Goal: Task Accomplishment & Management: Complete application form

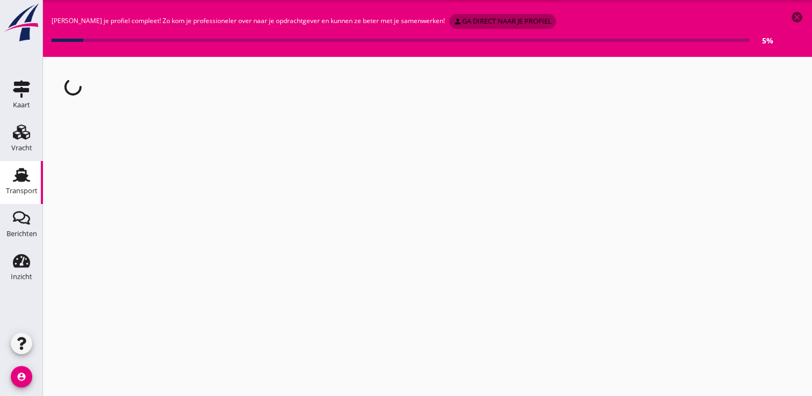
click at [477, 20] on div "person ga direct naar je profiel" at bounding box center [503, 21] width 98 height 11
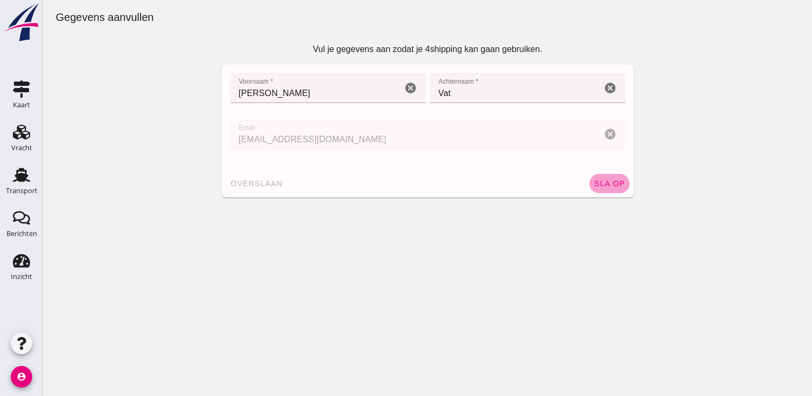
click at [603, 184] on span "sla op" at bounding box center [610, 183] width 32 height 9
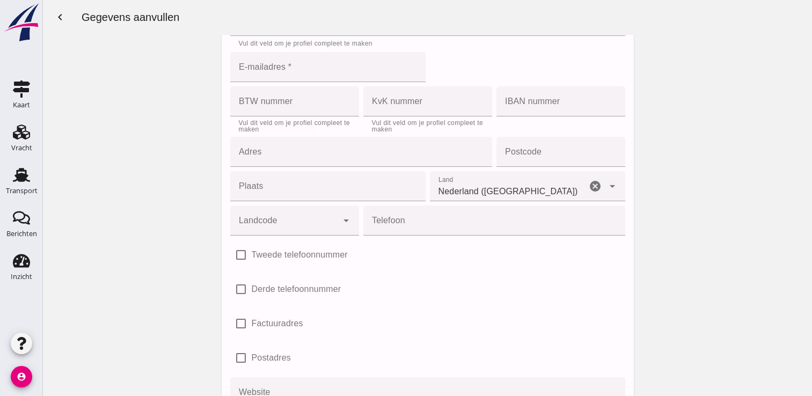
scroll to position [54, 0]
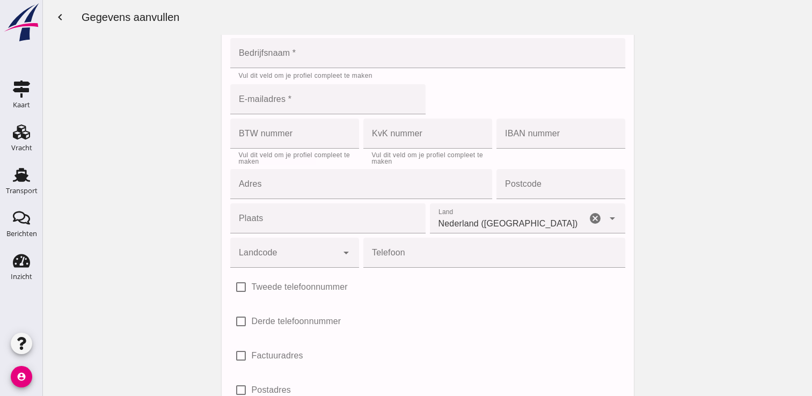
drag, startPoint x: 702, startPoint y: 136, endPoint x: 710, endPoint y: 160, distance: 25.3
click at [710, 160] on div "Vul je gegevens aan zodat je 4shipping kan gaan gebruiken. Je bedrijfsgegevens …" at bounding box center [427, 232] width 769 height 505
click at [25, 90] on use at bounding box center [21, 89] width 17 height 17
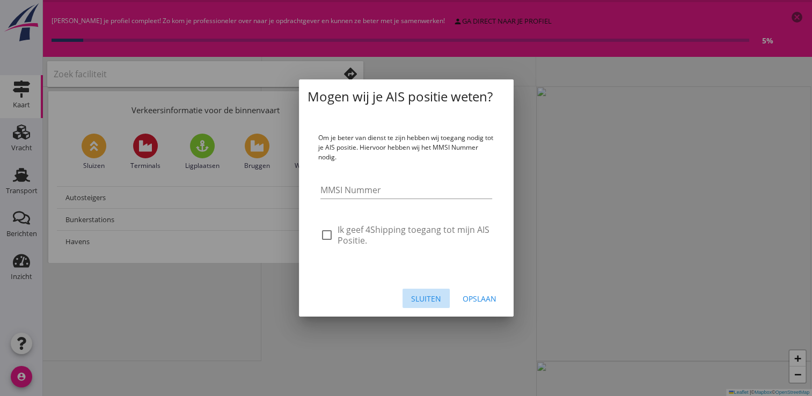
click at [429, 299] on div "Sluiten" at bounding box center [426, 298] width 30 height 11
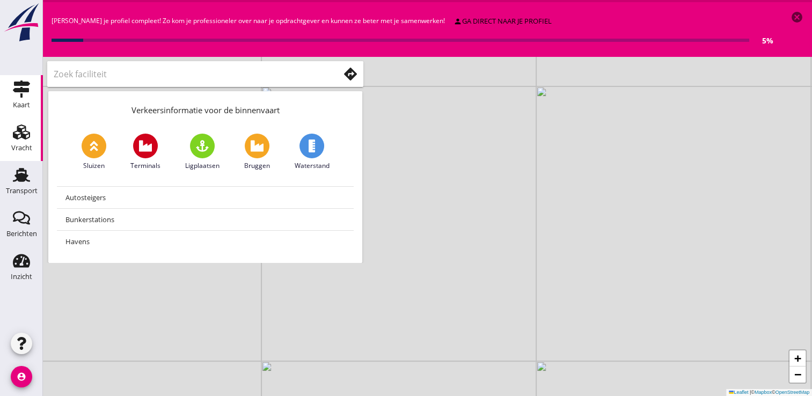
click at [27, 148] on div "Vracht" at bounding box center [21, 147] width 21 height 7
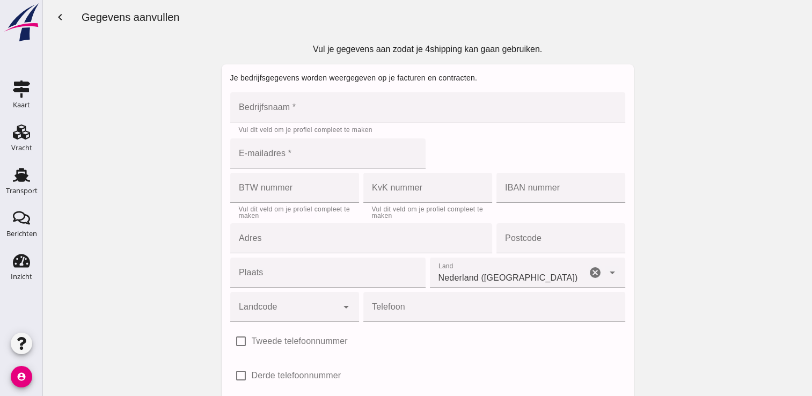
click at [286, 106] on input "Bedrijfsnaam *" at bounding box center [424, 107] width 389 height 30
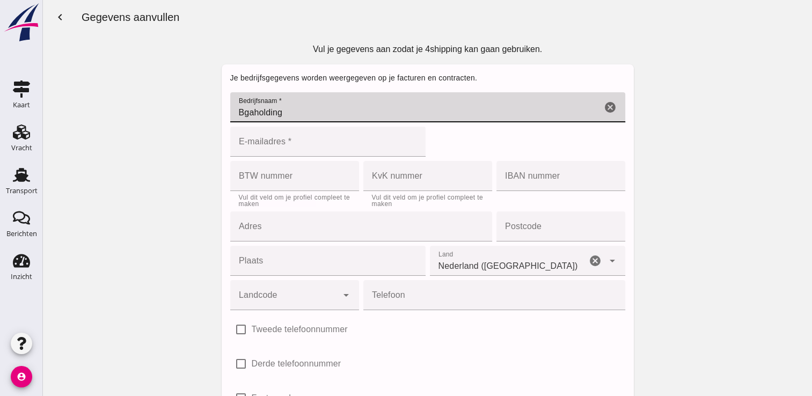
click at [250, 114] on input "Bgaholding" at bounding box center [416, 107] width 372 height 30
type input "Bga holding"
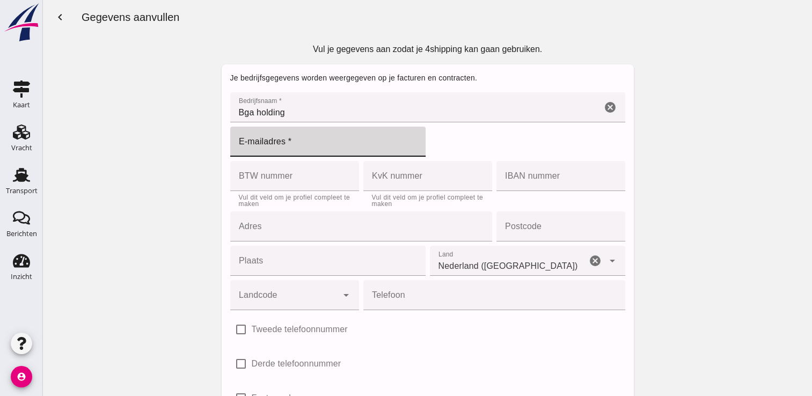
click at [271, 137] on input "E-mailadres *" at bounding box center [324, 142] width 189 height 30
type input "W"
type input "[EMAIL_ADDRESS][DOMAIN_NAME]"
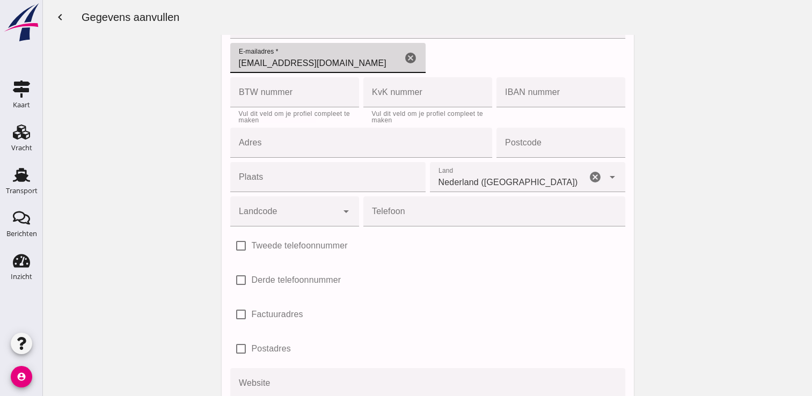
scroll to position [130, 0]
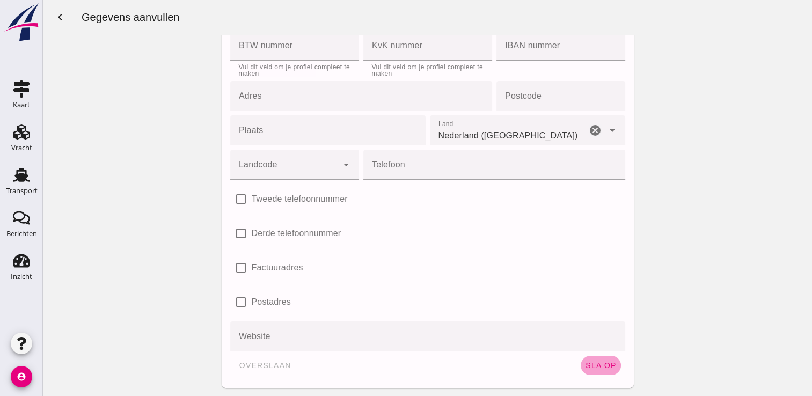
click at [605, 368] on span "sla op" at bounding box center [601, 365] width 32 height 9
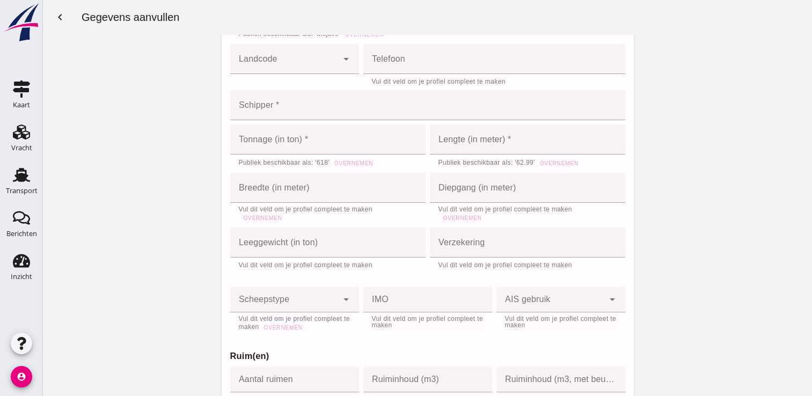
scroll to position [0, 0]
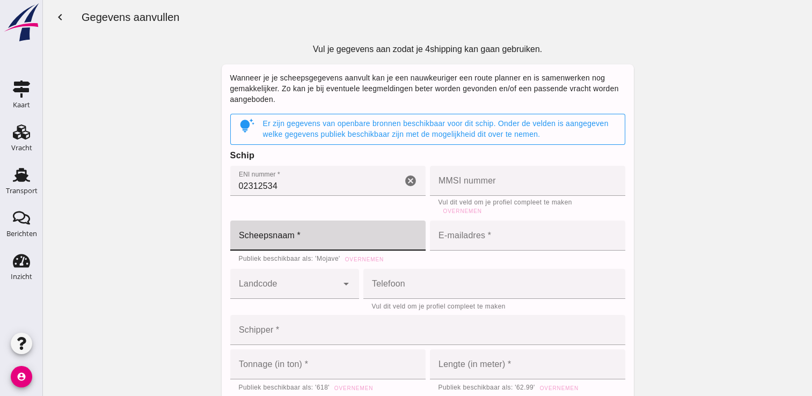
click at [301, 237] on input "Scheepsnaam *" at bounding box center [327, 236] width 195 height 30
type input "[GEOGRAPHIC_DATA]"
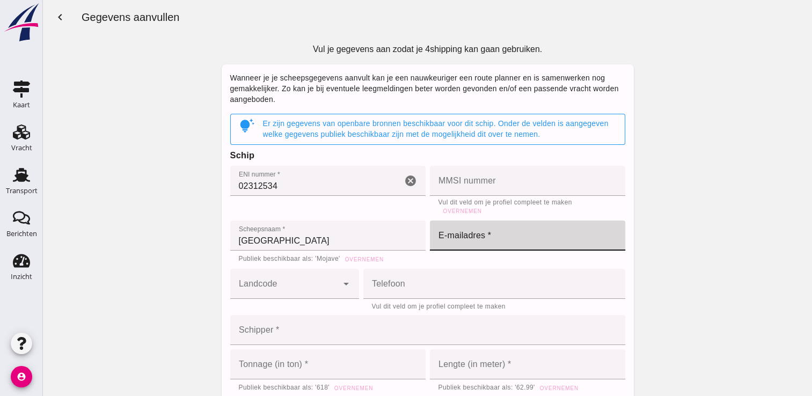
click at [463, 240] on input "E-mailadres *" at bounding box center [524, 236] width 189 height 30
click at [455, 242] on input "avaty@outlook.com" at bounding box center [516, 236] width 172 height 30
type input "[EMAIL_ADDRESS][DOMAIN_NAME]"
click at [341, 283] on icon "arrow_drop_down" at bounding box center [346, 284] width 13 height 13
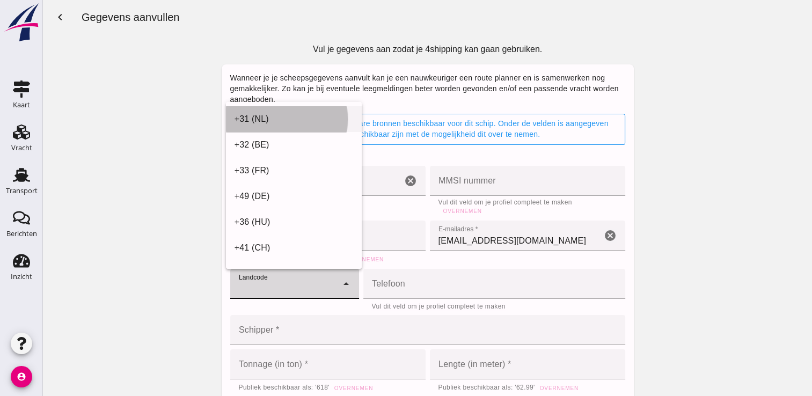
click at [271, 117] on div "+31 (NL)" at bounding box center [294, 119] width 119 height 13
type input "+31 (NL)"
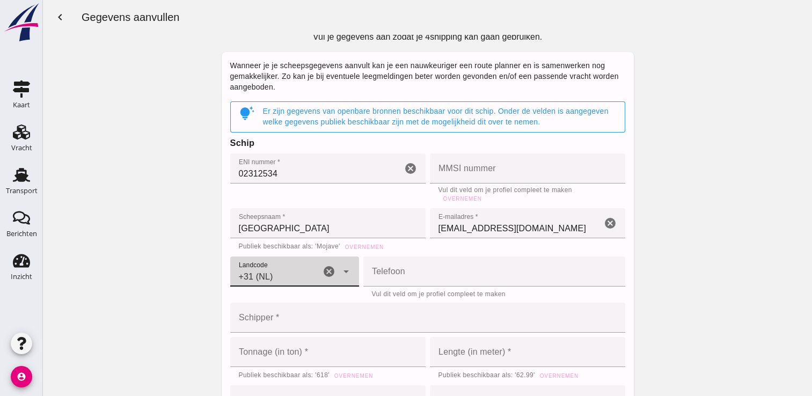
scroll to position [60, 0]
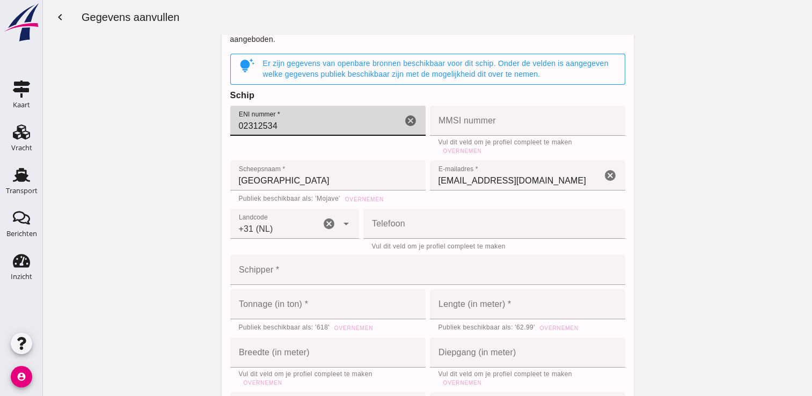
click at [285, 128] on input "02312534" at bounding box center [316, 121] width 172 height 30
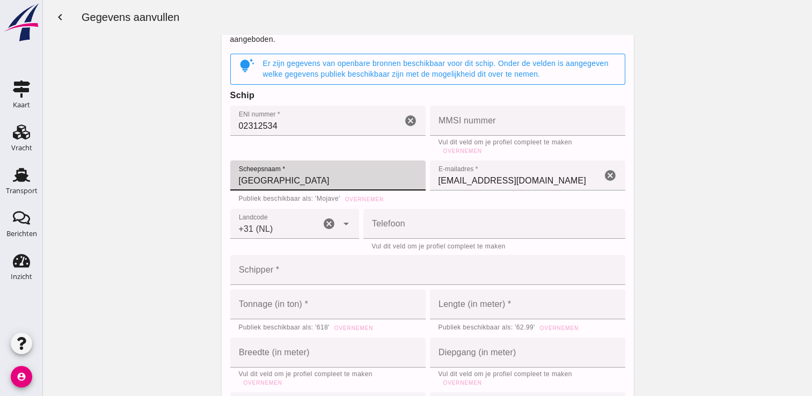
click at [296, 181] on input "[GEOGRAPHIC_DATA]" at bounding box center [327, 176] width 195 height 30
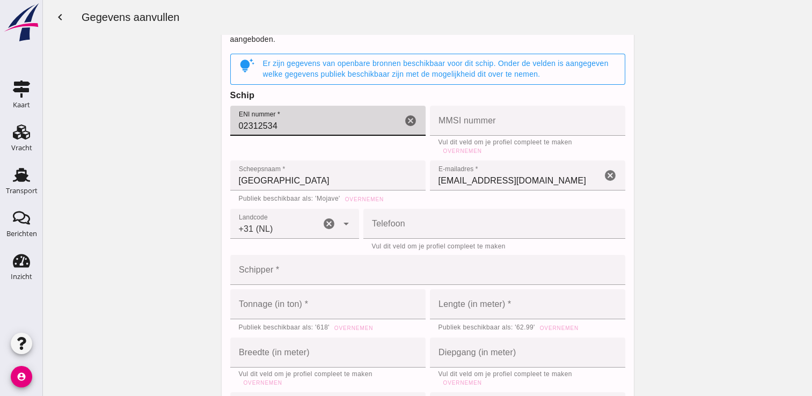
click at [285, 121] on input "02312534" at bounding box center [316, 121] width 172 height 30
click at [314, 187] on input "[GEOGRAPHIC_DATA]" at bounding box center [327, 176] width 195 height 30
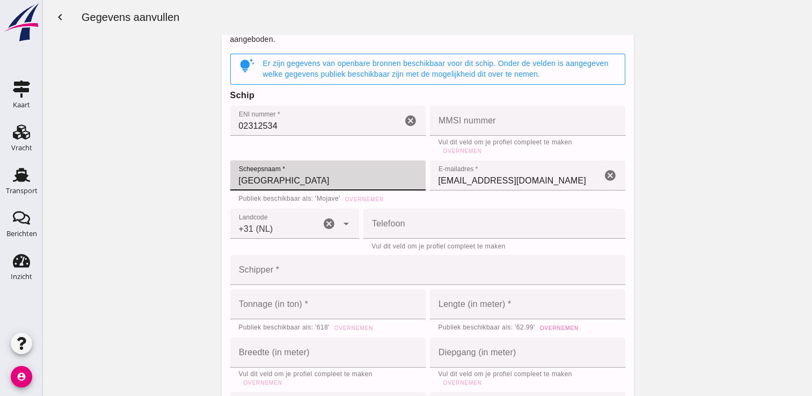
click at [557, 330] on span "Overnemen" at bounding box center [559, 328] width 39 height 6
type input "62.99"
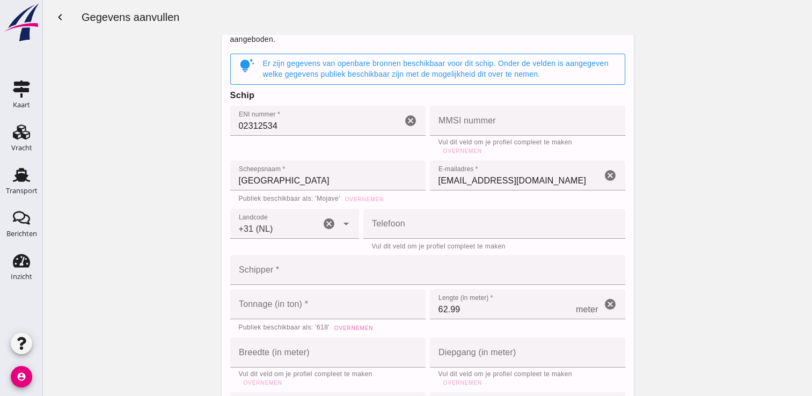
click at [354, 329] on span "Overnemen" at bounding box center [353, 328] width 39 height 6
type input "618"
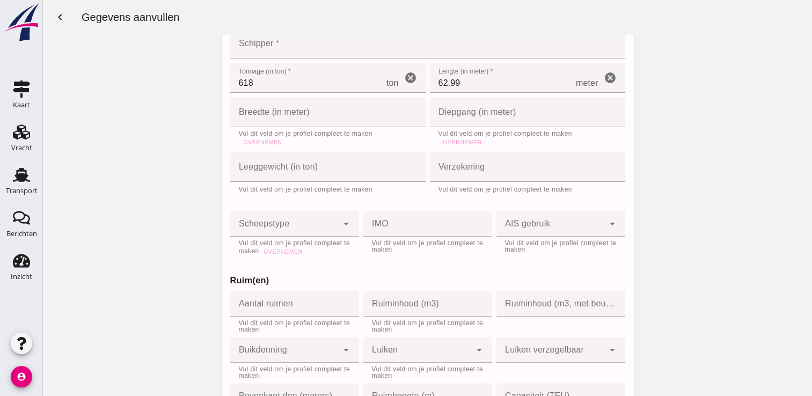
scroll to position [242, 0]
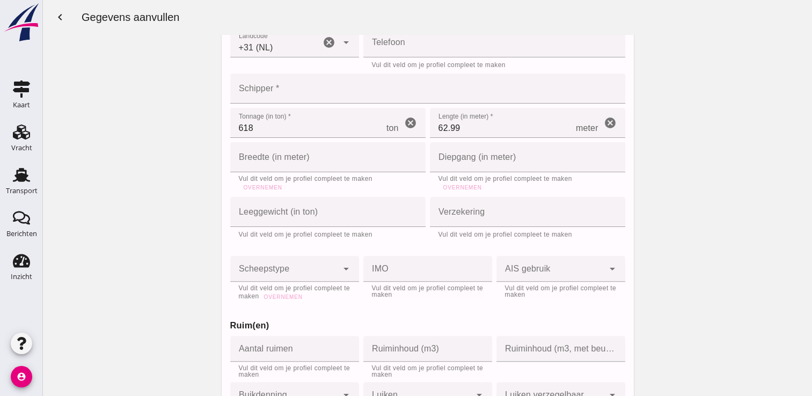
drag, startPoint x: 805, startPoint y: 69, endPoint x: 861, endPoint y: 104, distance: 65.8
click at [264, 183] on button "Overnemen" at bounding box center [263, 187] width 48 height 11
type input "7.11"
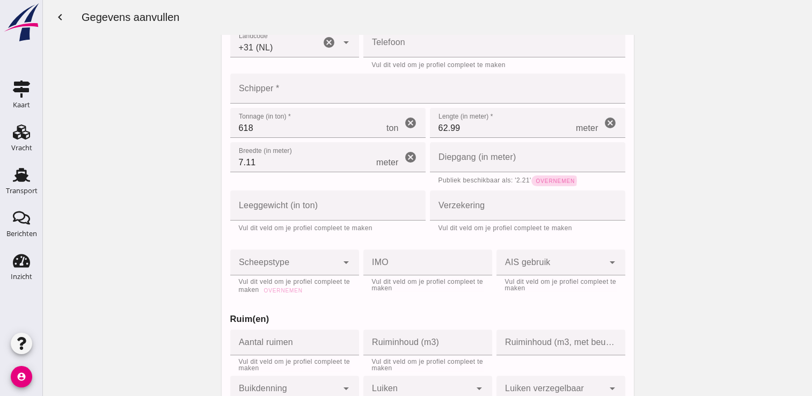
click at [551, 181] on span "Overnemen" at bounding box center [555, 181] width 39 height 6
type input "2.21"
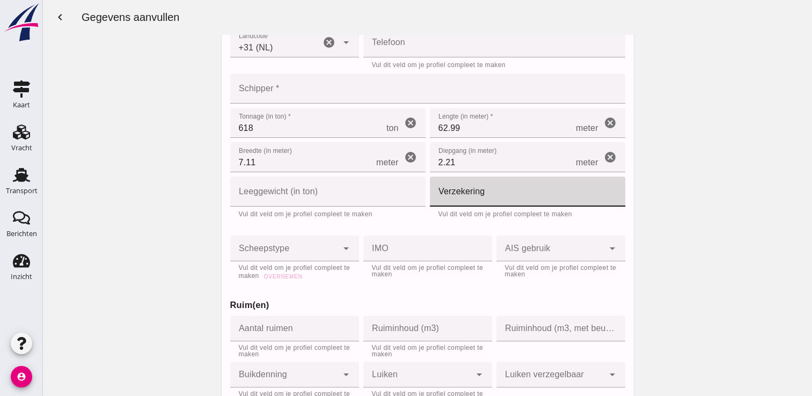
click at [470, 194] on input "Verzekering" at bounding box center [524, 192] width 189 height 30
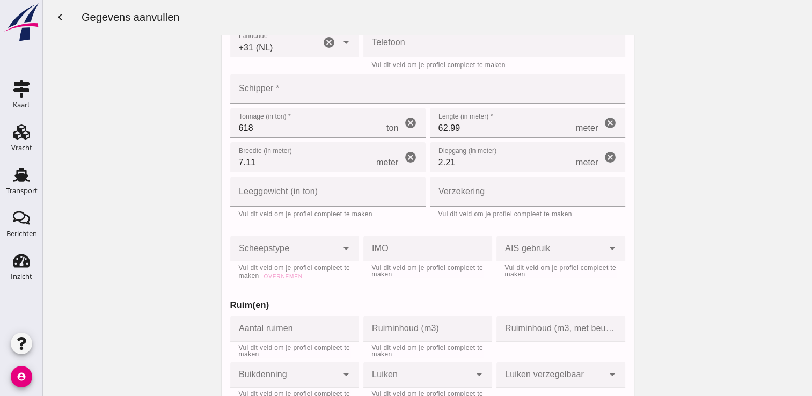
click at [557, 214] on div "Verzekering Verzekering cancel Vul dit veld om je profiel compleet te maken" at bounding box center [528, 197] width 200 height 46
drag, startPoint x: 557, startPoint y: 214, endPoint x: 640, endPoint y: 217, distance: 82.7
click at [295, 279] on button "Overnemen" at bounding box center [283, 276] width 48 height 11
type input "motor_barge"
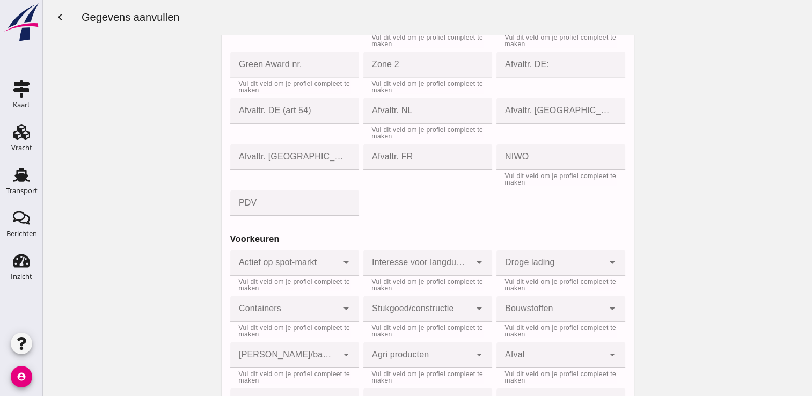
scroll to position [1530, 0]
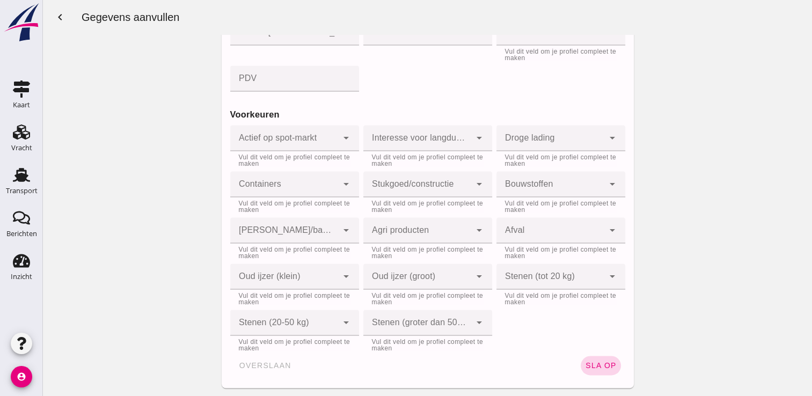
click at [609, 363] on span "sla op" at bounding box center [601, 365] width 32 height 9
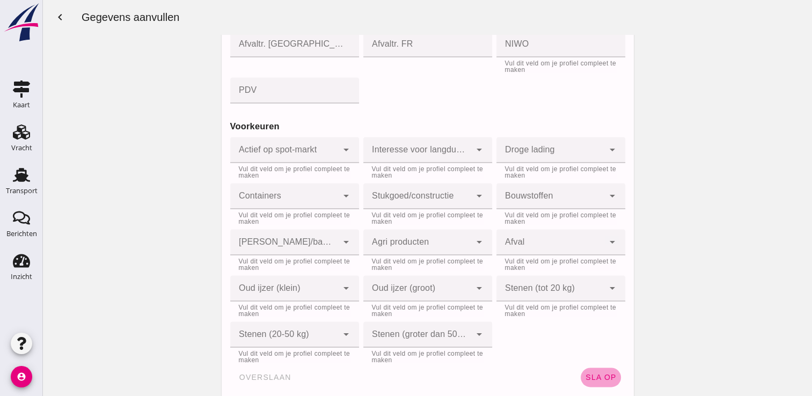
scroll to position [1541, 0]
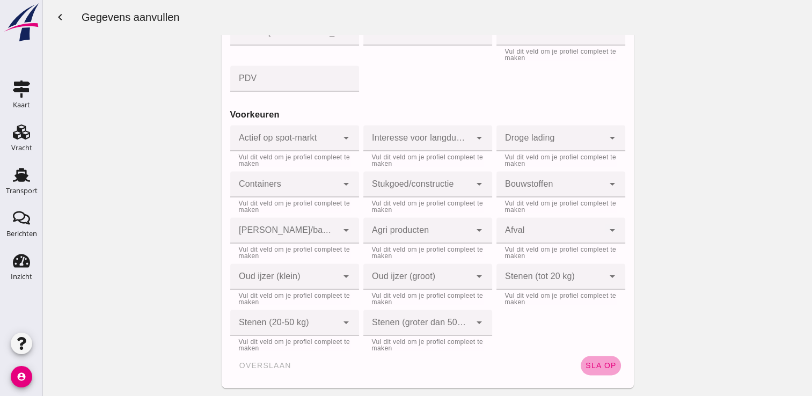
click at [585, 362] on span "sla op" at bounding box center [601, 365] width 32 height 9
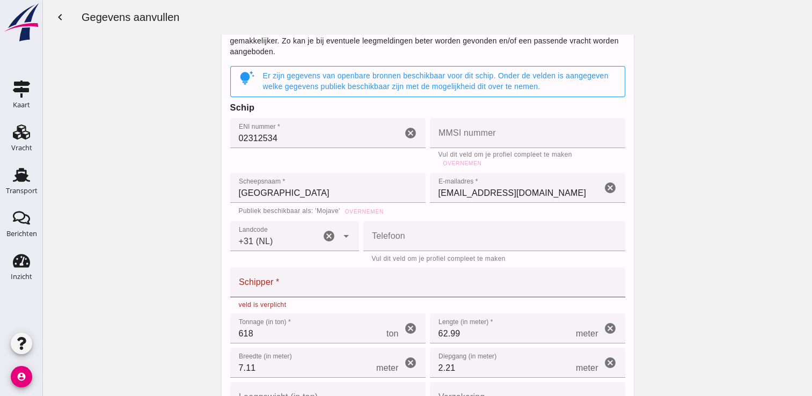
scroll to position [0, 0]
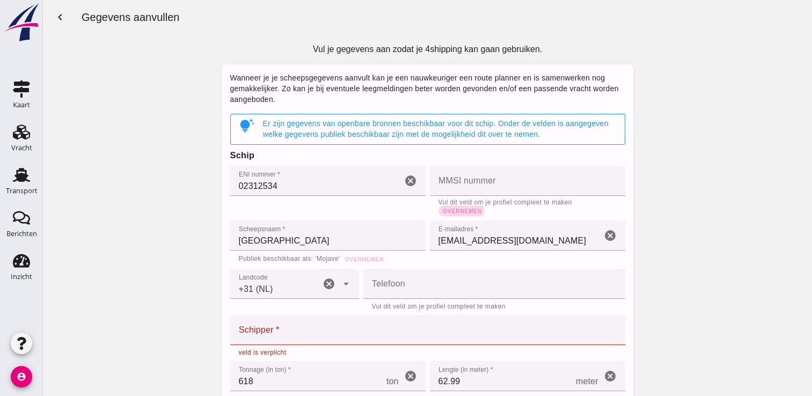
click at [457, 209] on span "Overnemen" at bounding box center [462, 211] width 39 height 6
type input "244670398"
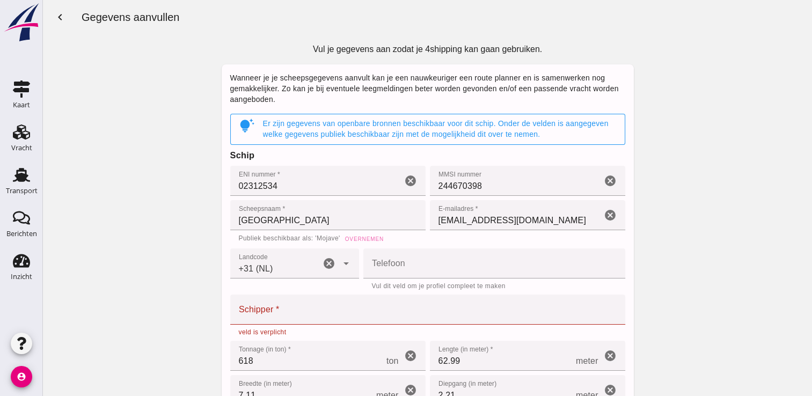
click at [358, 237] on span "Overnemen" at bounding box center [364, 239] width 39 height 6
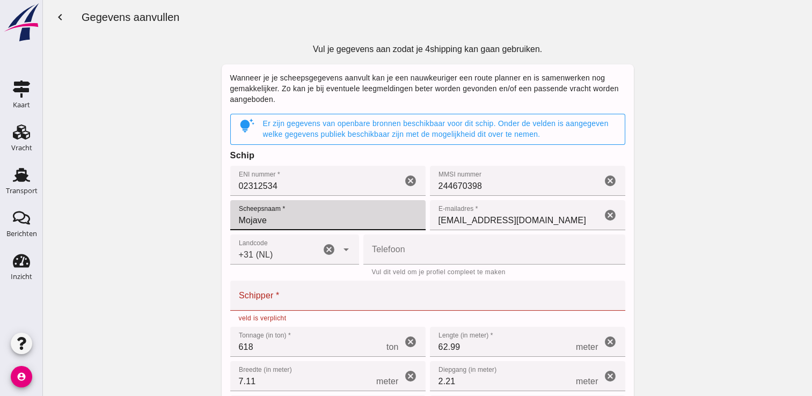
drag, startPoint x: 274, startPoint y: 224, endPoint x: 204, endPoint y: 213, distance: 71.1
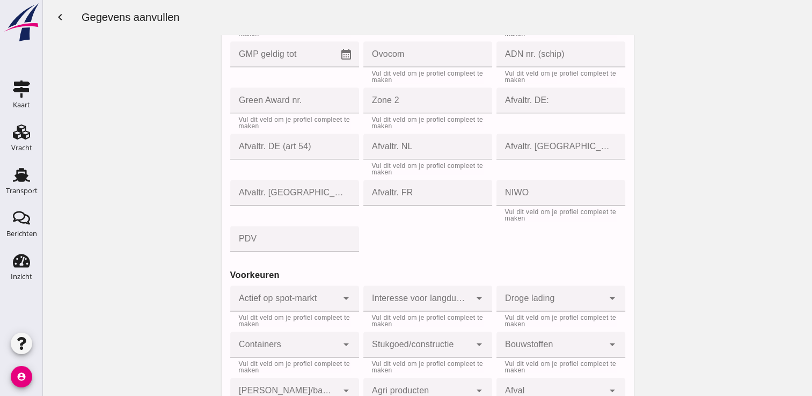
scroll to position [1521, 0]
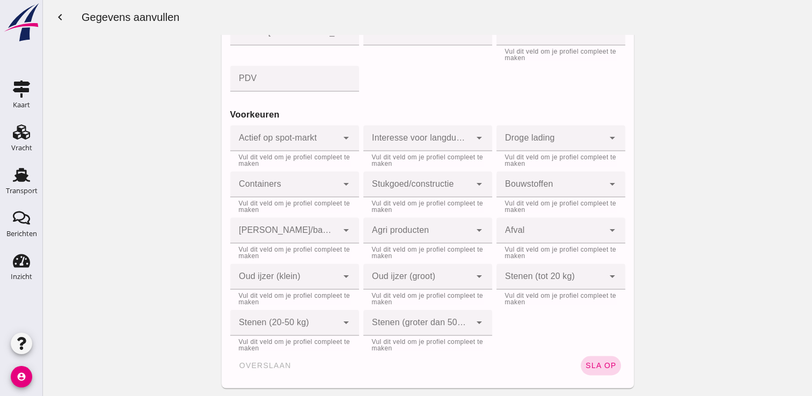
type input "[GEOGRAPHIC_DATA]"
click at [606, 365] on span "sla op" at bounding box center [601, 365] width 32 height 9
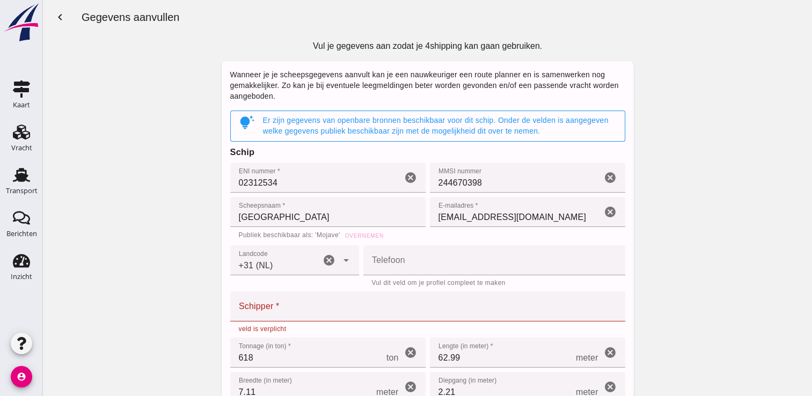
scroll to position [0, 0]
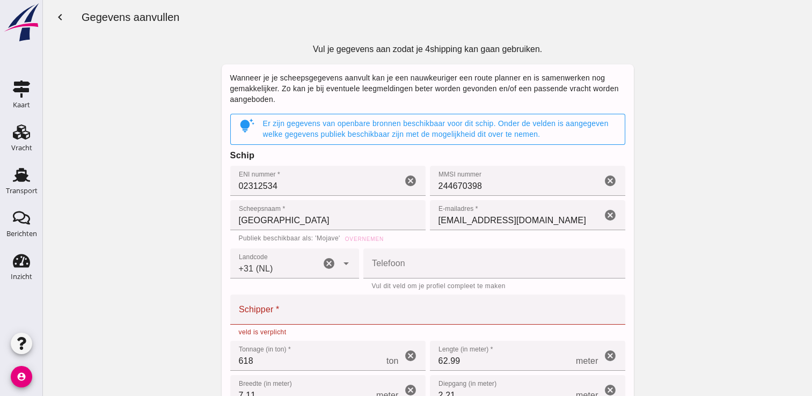
drag, startPoint x: 806, startPoint y: 347, endPoint x: 863, endPoint y: 48, distance: 304.3
click at [336, 134] on div "Er zijn gegevens van openbare bronnen beschikbaar voor dit schip. Onder de veld…" at bounding box center [439, 129] width 353 height 21
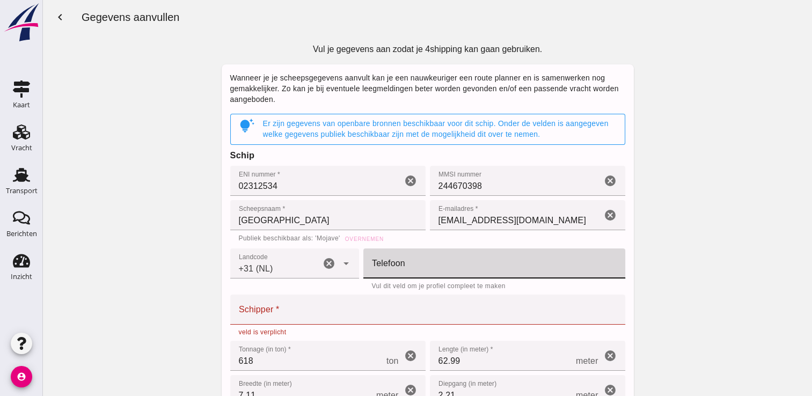
click at [372, 264] on input "Telefoon" at bounding box center [491, 264] width 256 height 30
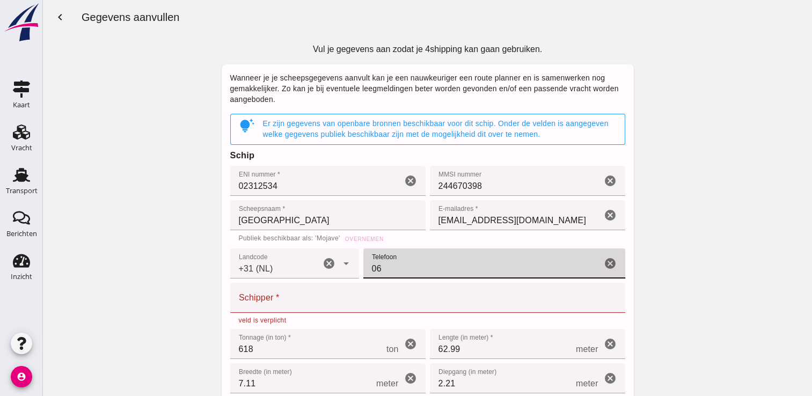
type input "06"
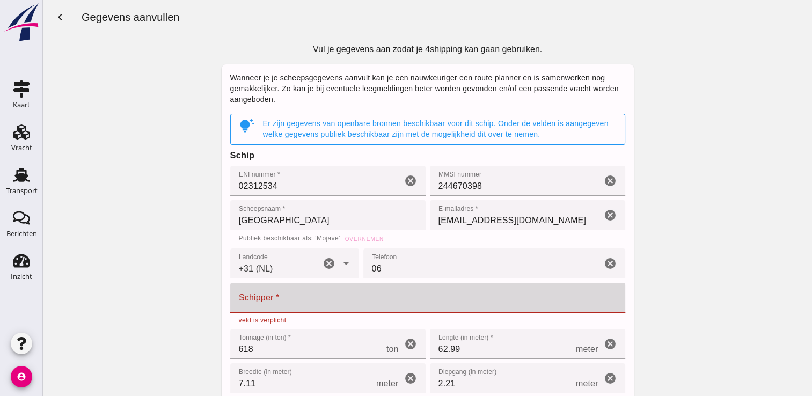
click at [279, 295] on input "Schipper *" at bounding box center [424, 298] width 389 height 30
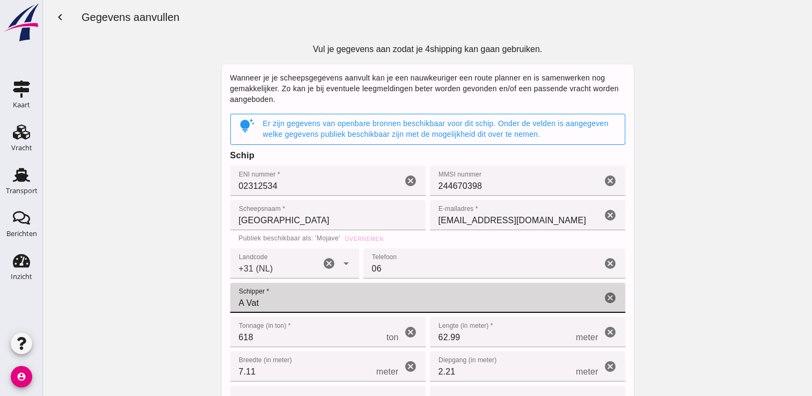
type input "A Vat"
click at [388, 271] on input "06" at bounding box center [482, 264] width 238 height 30
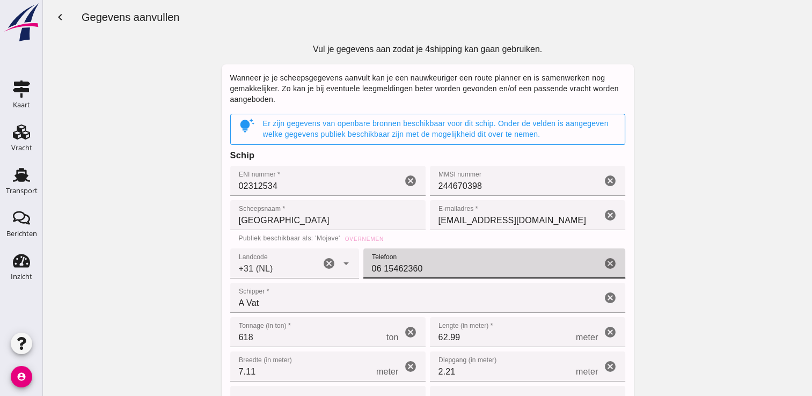
type input "06 15462360"
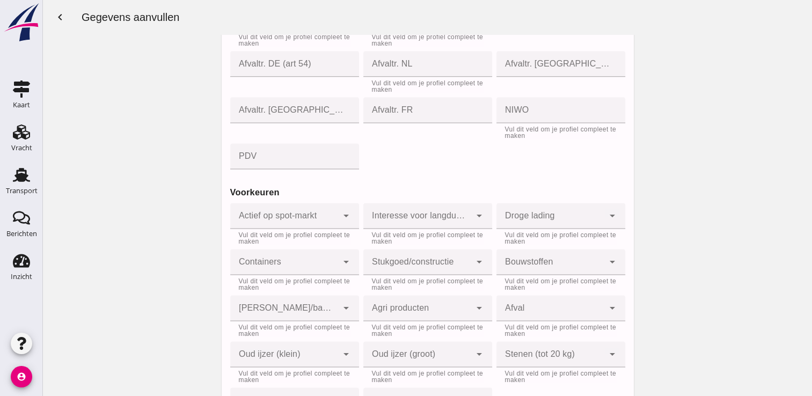
scroll to position [1497, 0]
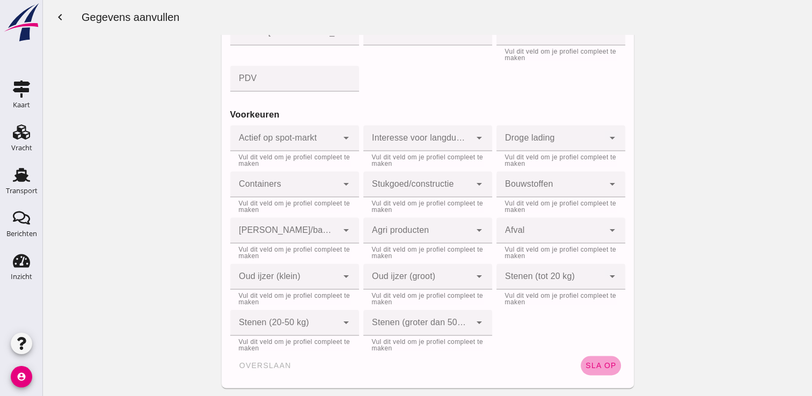
click at [598, 358] on button "sla op" at bounding box center [601, 365] width 40 height 19
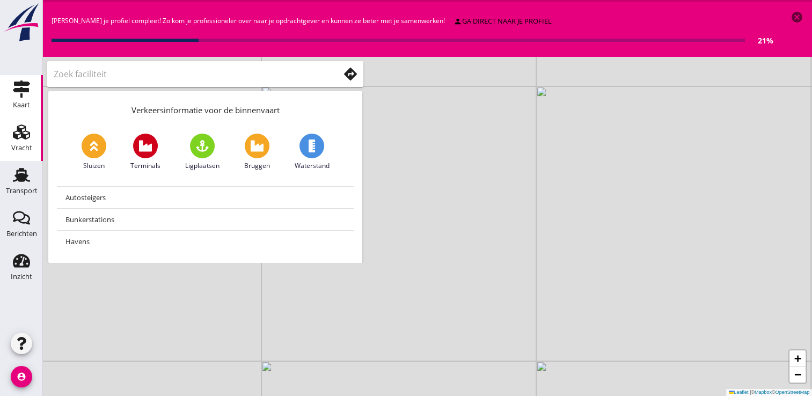
click at [28, 135] on icon "Vracht" at bounding box center [21, 131] width 17 height 17
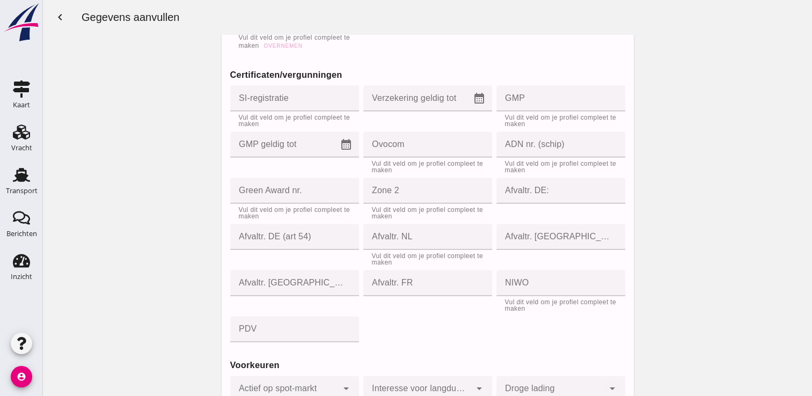
scroll to position [1497, 0]
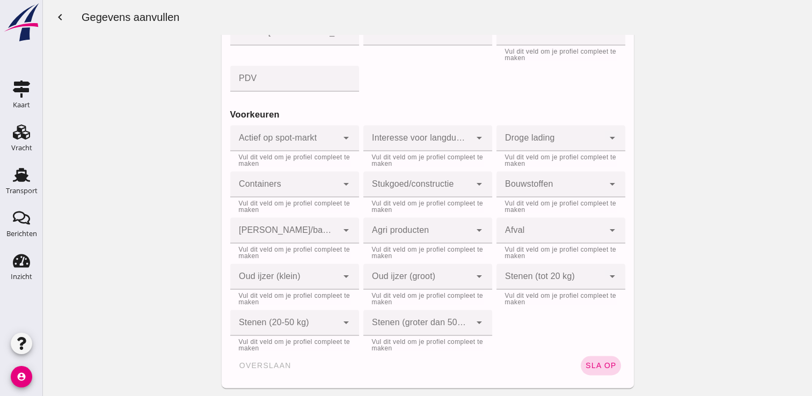
click at [605, 368] on span "sla op" at bounding box center [601, 365] width 32 height 9
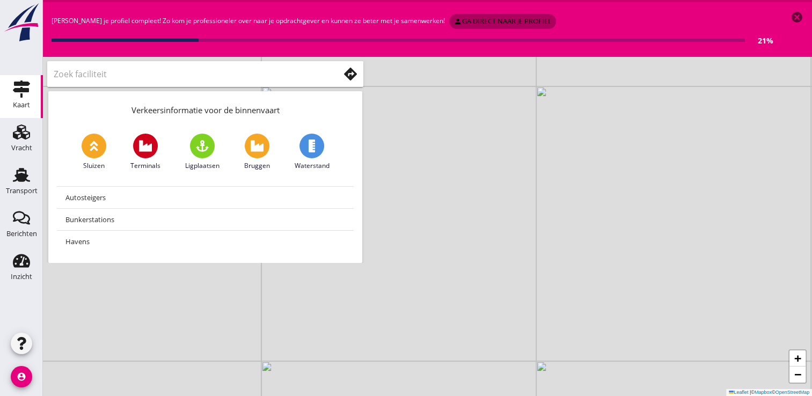
click at [454, 17] on div "person ga direct naar je profiel" at bounding box center [503, 21] width 98 height 11
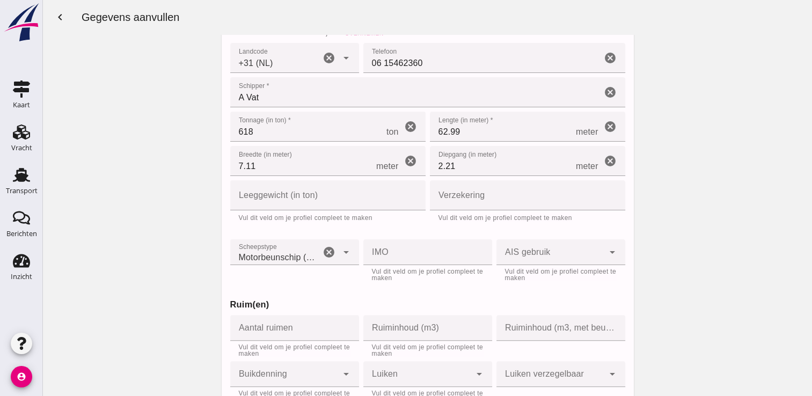
scroll to position [228, 0]
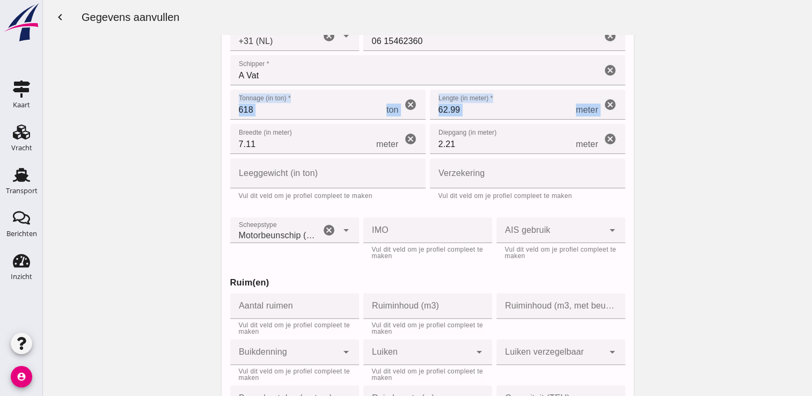
drag, startPoint x: 800, startPoint y: 72, endPoint x: 799, endPoint y: 98, distance: 25.2
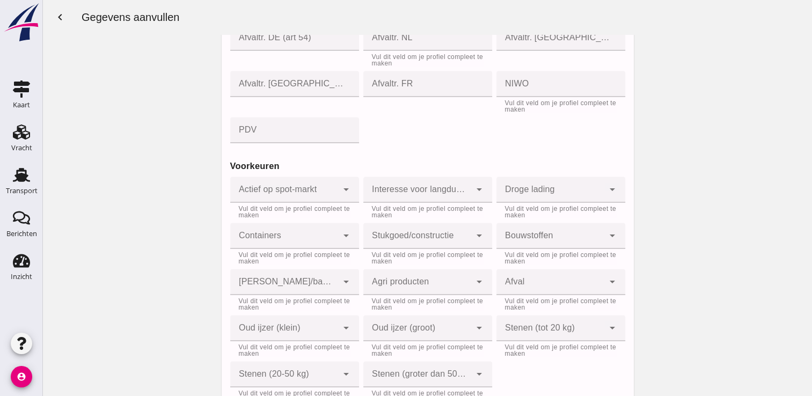
scroll to position [1497, 0]
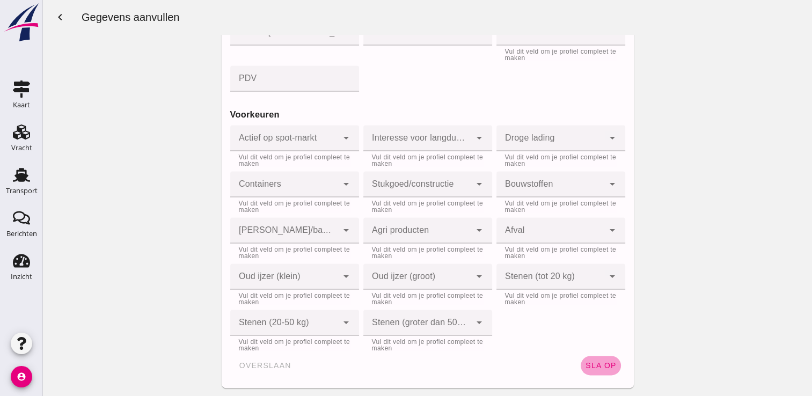
click at [593, 359] on button "sla op" at bounding box center [601, 365] width 40 height 19
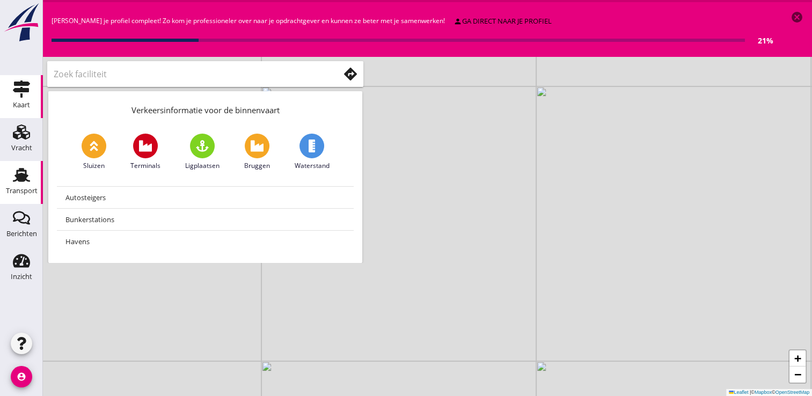
click at [24, 171] on use at bounding box center [21, 175] width 17 height 14
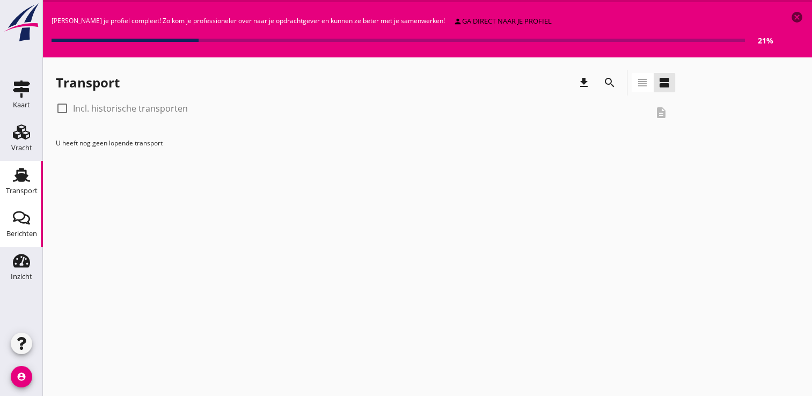
click at [15, 224] on icon "Berichten" at bounding box center [21, 217] width 17 height 17
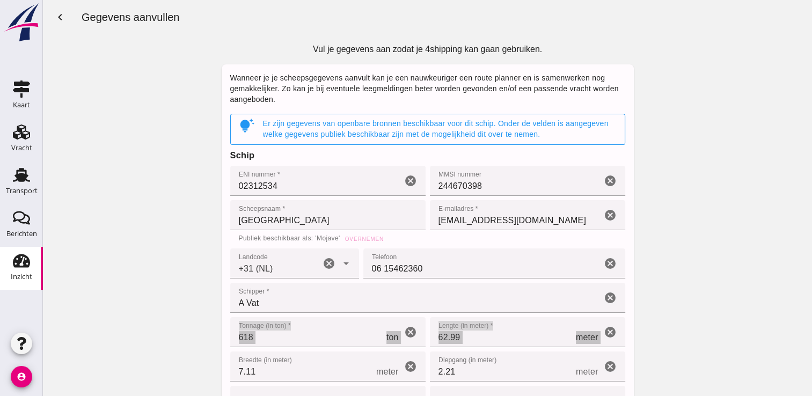
click at [16, 263] on icon "Inzicht" at bounding box center [21, 260] width 17 height 17
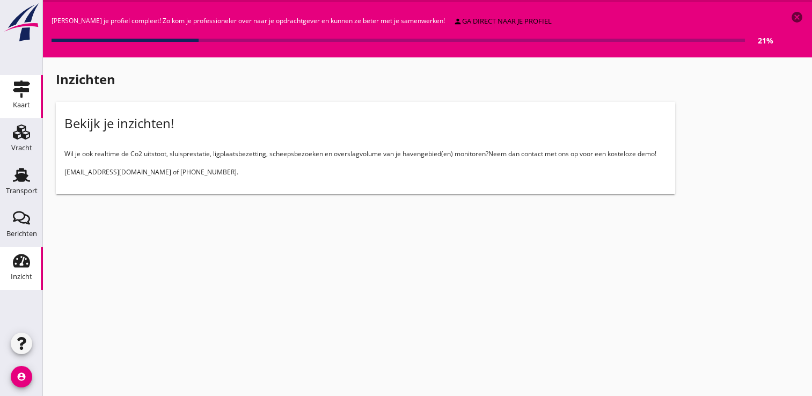
click at [13, 99] on div "Kaart" at bounding box center [21, 105] width 17 height 15
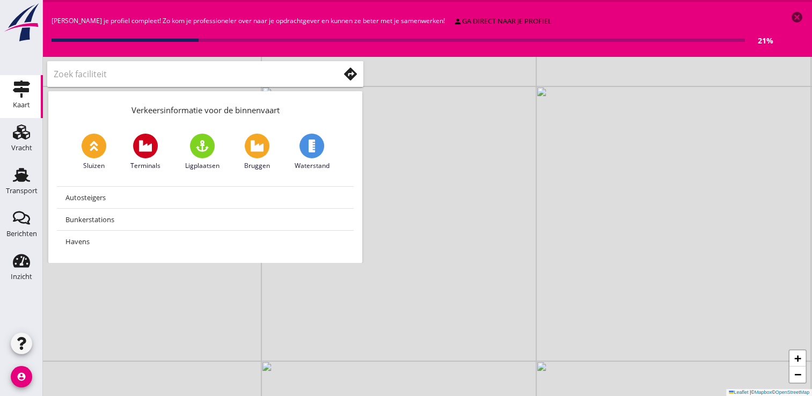
click at [13, 99] on div "Kaart" at bounding box center [21, 105] width 17 height 15
click at [353, 73] on icon at bounding box center [350, 74] width 13 height 13
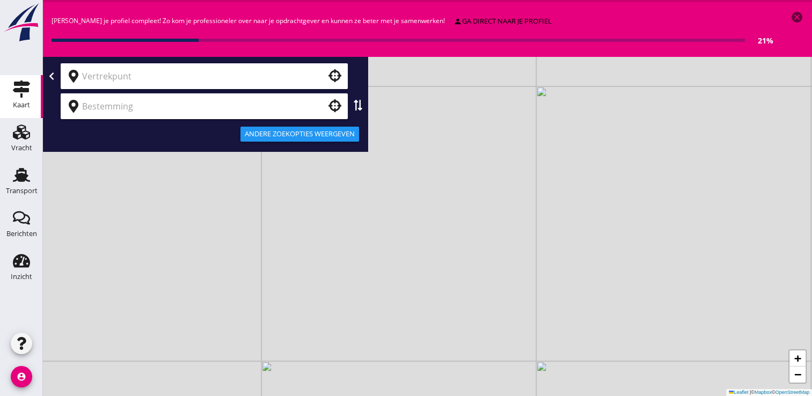
click at [192, 13] on div "Maak je profiel compleet! Zo kom je professioneler over naar je opdrachtgever e…" at bounding box center [413, 30] width 722 height 38
click at [799, 17] on icon "cancel" at bounding box center [797, 17] width 13 height 13
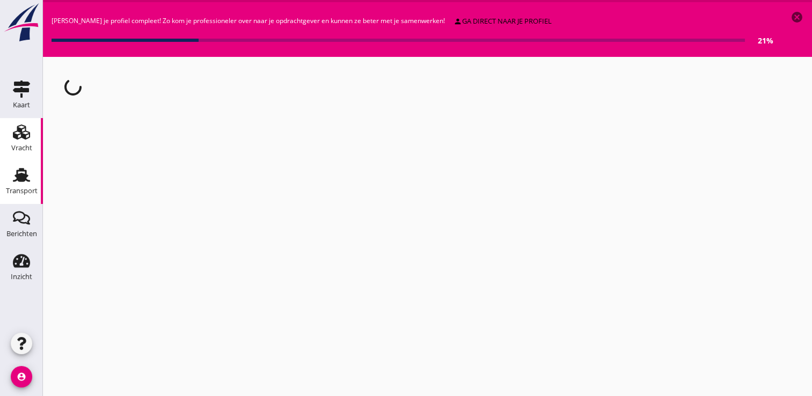
click at [28, 139] on icon "Vracht" at bounding box center [21, 131] width 17 height 17
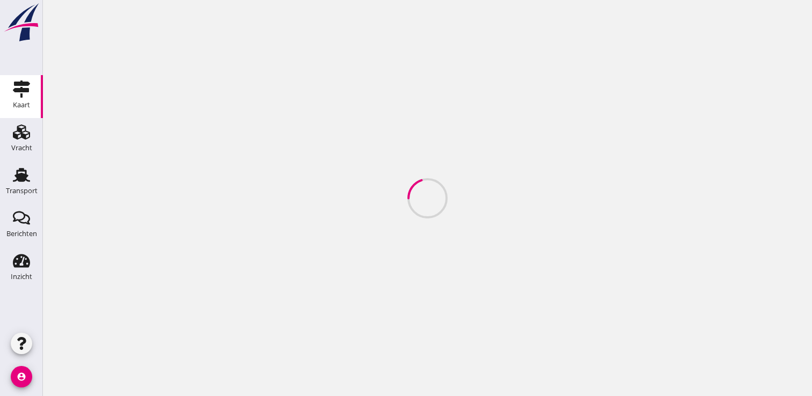
click at [28, 101] on div "Kaart" at bounding box center [21, 105] width 17 height 15
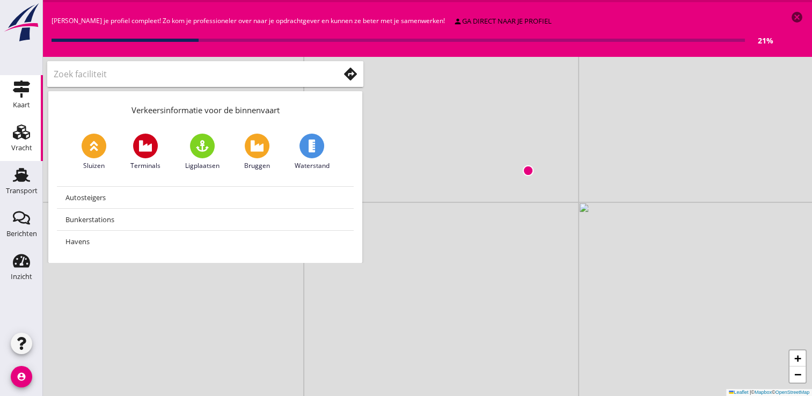
click at [28, 140] on icon "Vracht" at bounding box center [21, 131] width 17 height 17
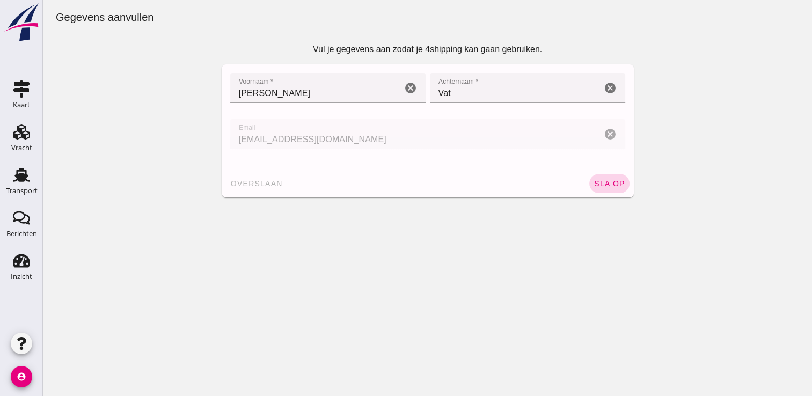
click at [616, 180] on span "sla op" at bounding box center [610, 183] width 32 height 9
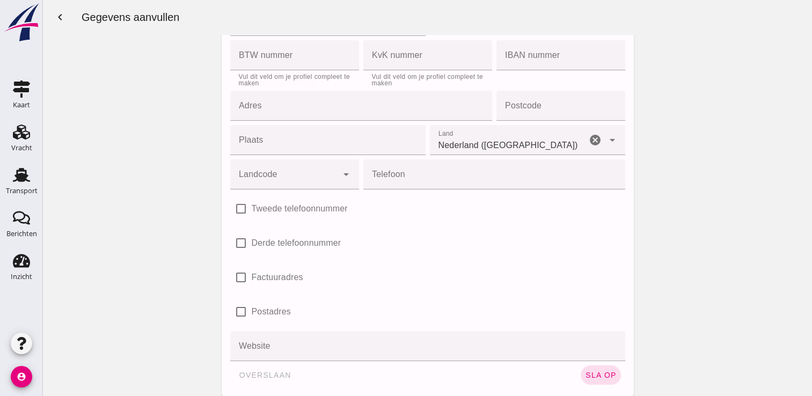
scroll to position [130, 0]
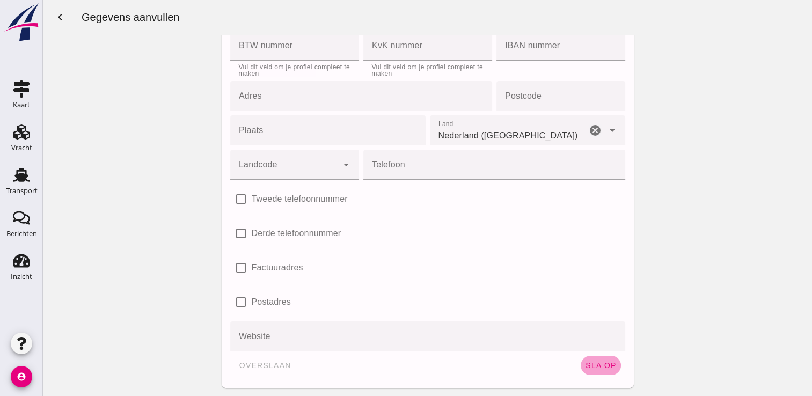
click at [597, 363] on span "sla op" at bounding box center [601, 365] width 32 height 9
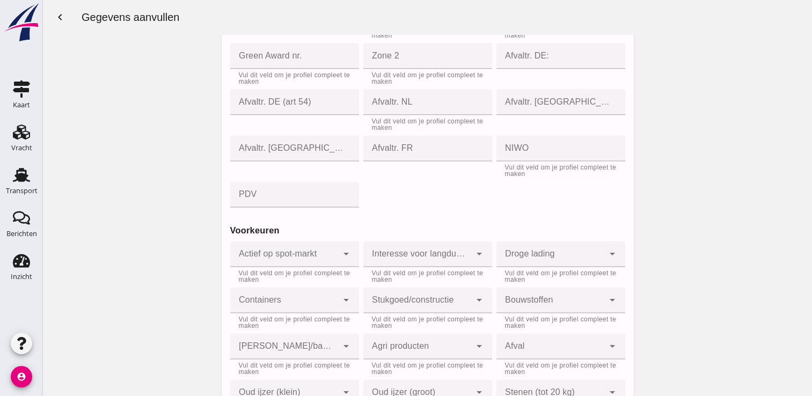
scroll to position [1497, 0]
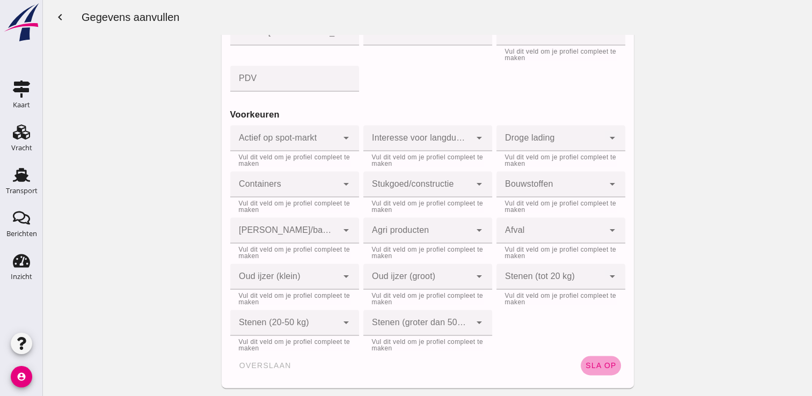
click at [603, 364] on span "sla op" at bounding box center [601, 365] width 32 height 9
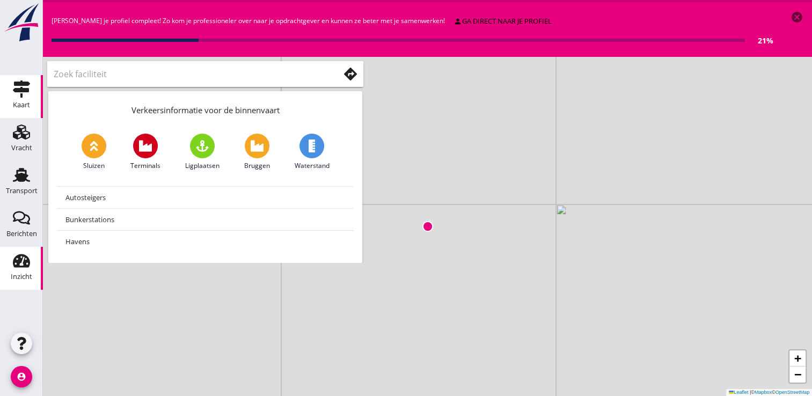
click at [21, 262] on use at bounding box center [21, 260] width 17 height 13
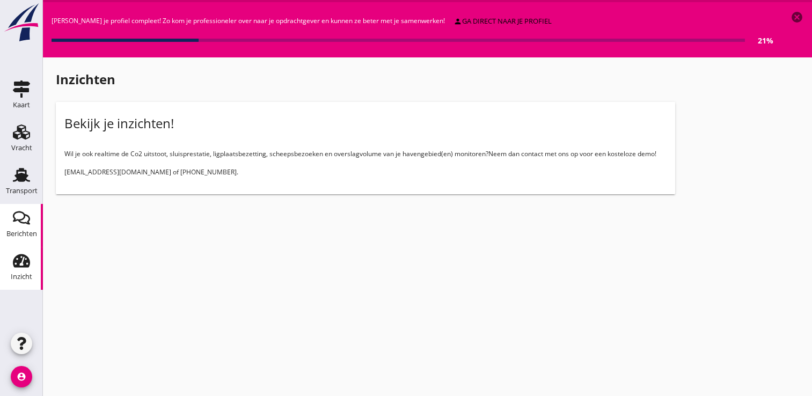
click at [31, 227] on div "Berichten" at bounding box center [21, 234] width 31 height 15
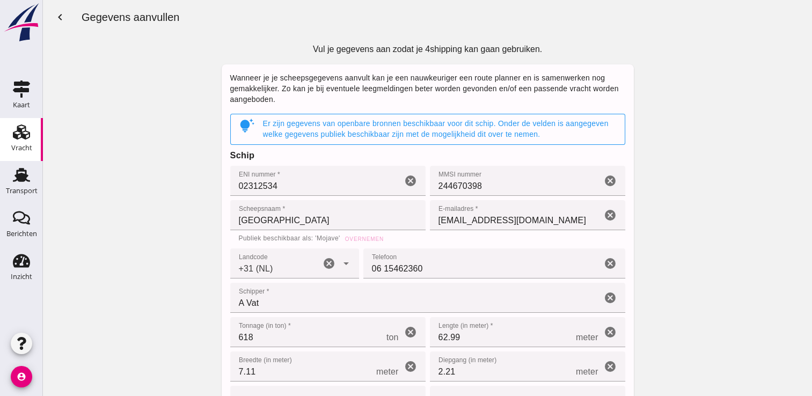
click at [24, 140] on icon "Vracht" at bounding box center [21, 131] width 17 height 17
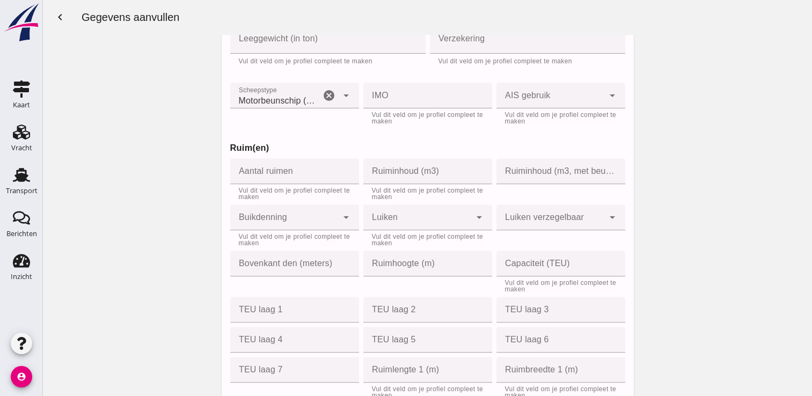
scroll to position [365, 0]
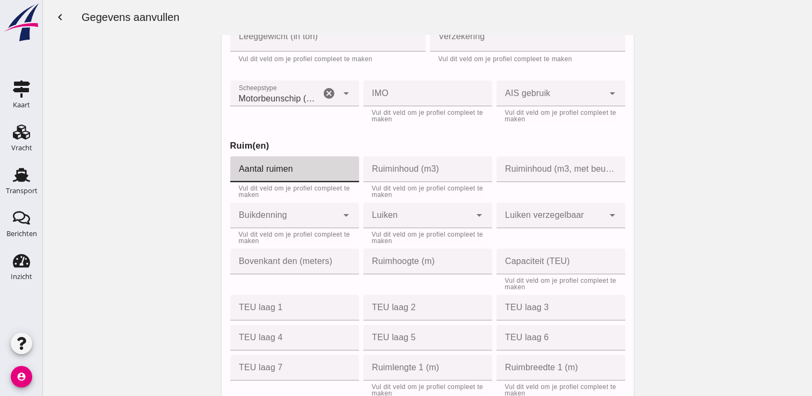
click at [265, 166] on input "Aantal ruimen" at bounding box center [291, 169] width 122 height 26
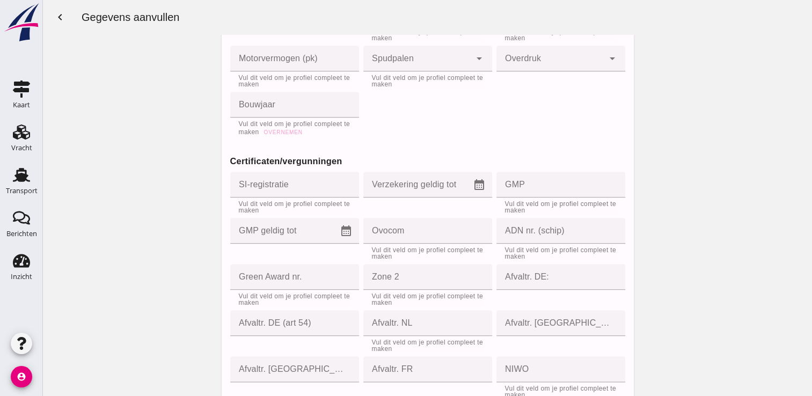
scroll to position [1165, 0]
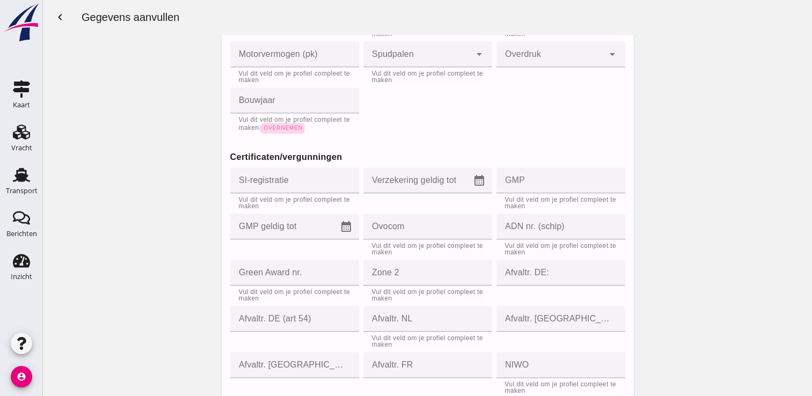
click at [298, 128] on span "Overnemen" at bounding box center [283, 128] width 39 height 6
type input "1961"
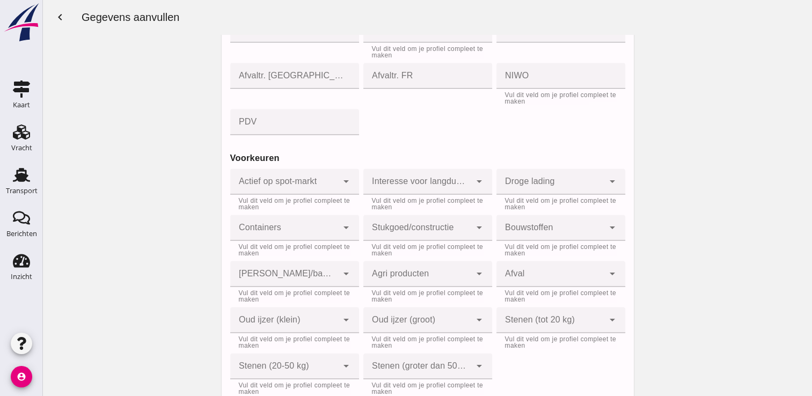
scroll to position [1442, 0]
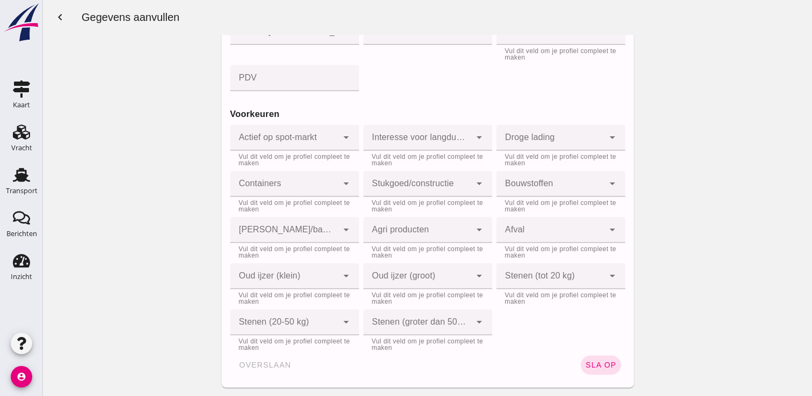
drag, startPoint x: 810, startPoint y: 249, endPoint x: 856, endPoint y: 355, distance: 116.4
click at [605, 361] on span "sla op" at bounding box center [601, 365] width 32 height 9
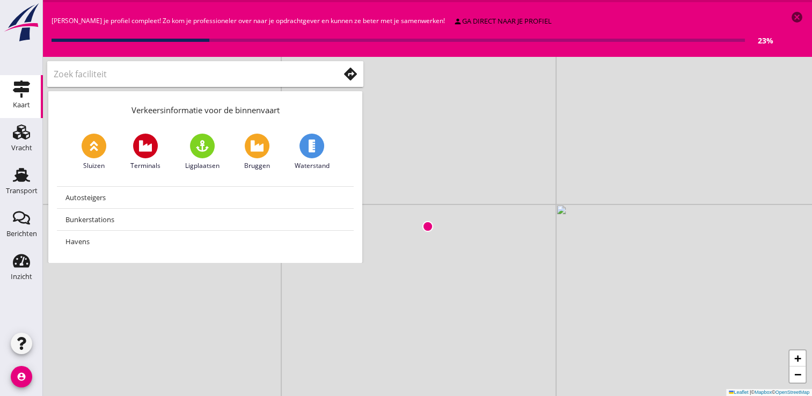
click at [353, 74] on icon at bounding box center [350, 74] width 13 height 13
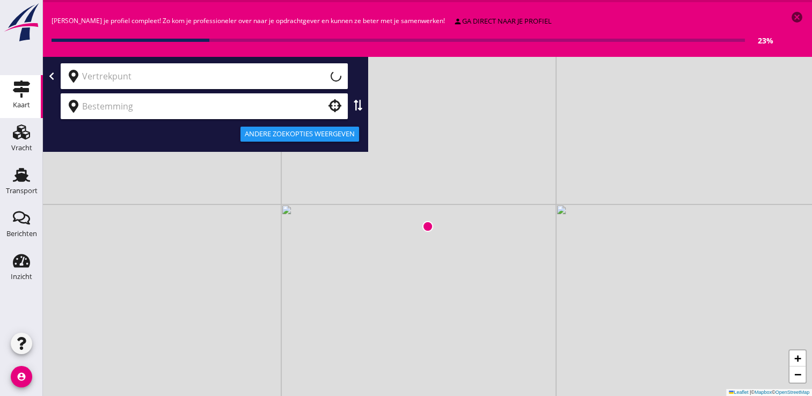
click at [353, 74] on div at bounding box center [205, 76] width 316 height 26
click at [239, 206] on div "+ − Leaflet | © Mapbox © OpenStreetMap" at bounding box center [427, 226] width 769 height 339
click at [135, 130] on div "Andere zoekopties weergeven" at bounding box center [205, 134] width 321 height 26
click at [26, 143] on div "Vracht" at bounding box center [21, 148] width 21 height 15
click at [24, 145] on div "Vracht" at bounding box center [21, 147] width 21 height 7
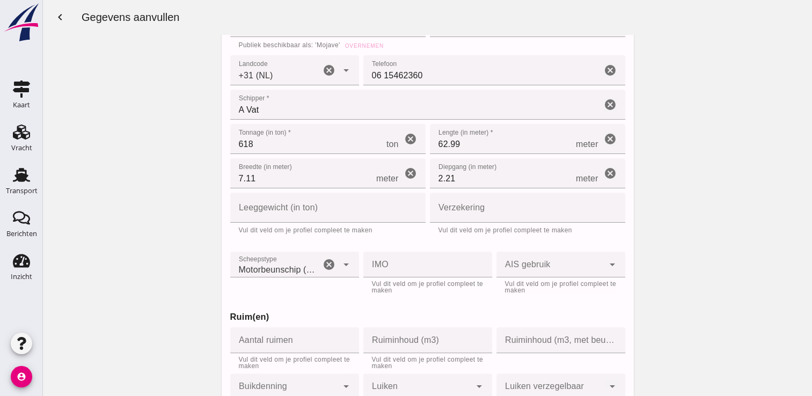
scroll to position [224, 0]
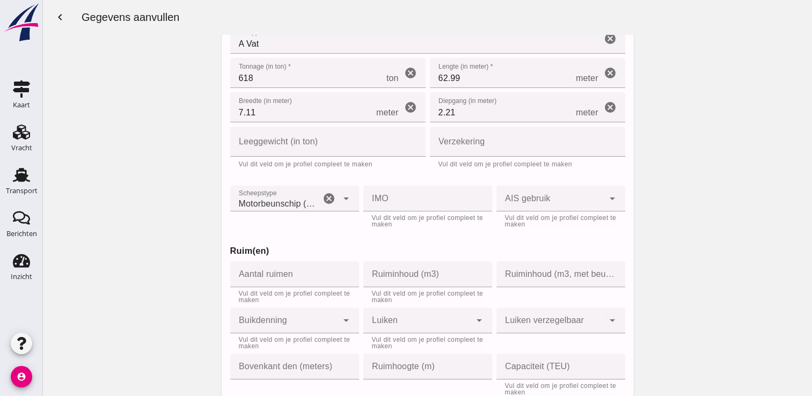
drag, startPoint x: 798, startPoint y: 115, endPoint x: 790, endPoint y: 136, distance: 21.9
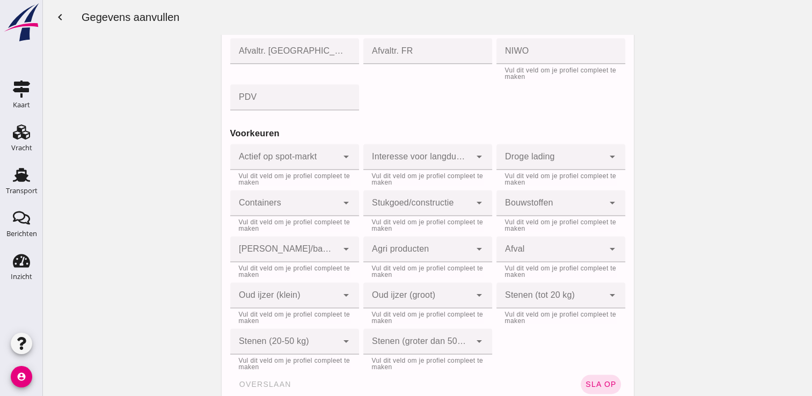
scroll to position [1442, 0]
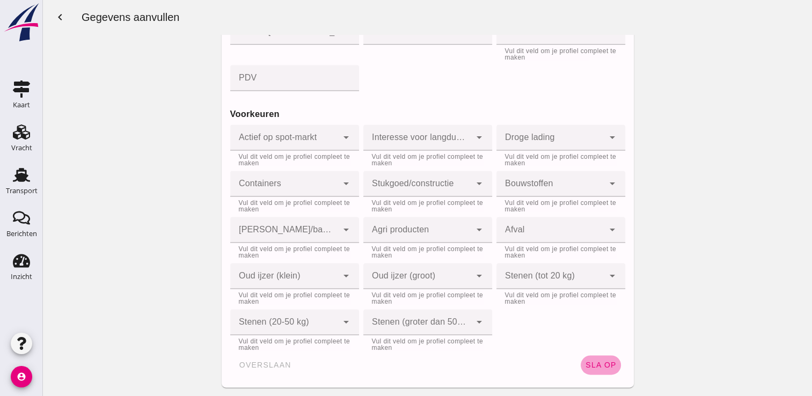
click at [591, 369] on span "sla op" at bounding box center [601, 365] width 32 height 9
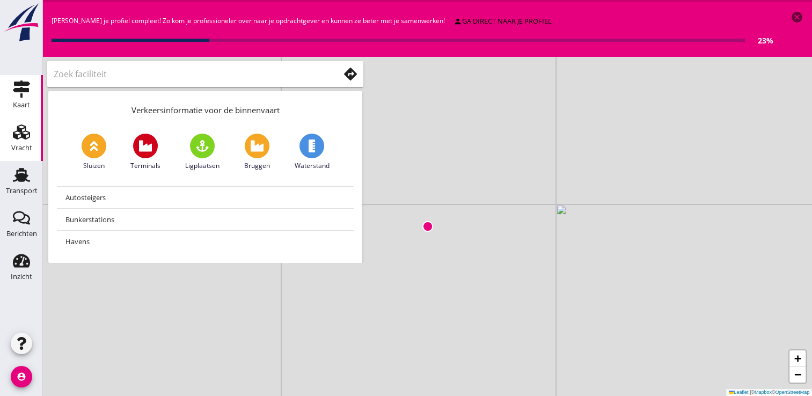
click at [23, 137] on use at bounding box center [21, 132] width 17 height 15
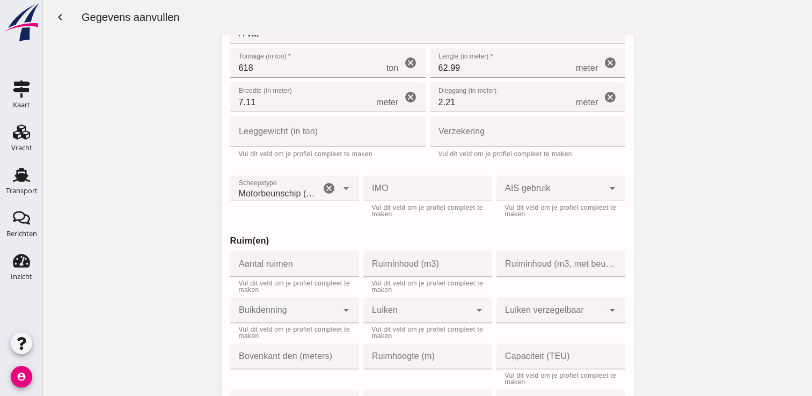
scroll to position [228, 0]
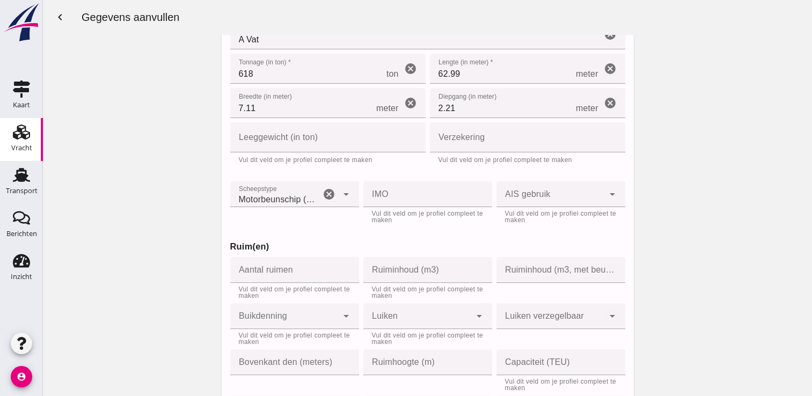
click at [11, 140] on div "Vracht" at bounding box center [22, 131] width 26 height 17
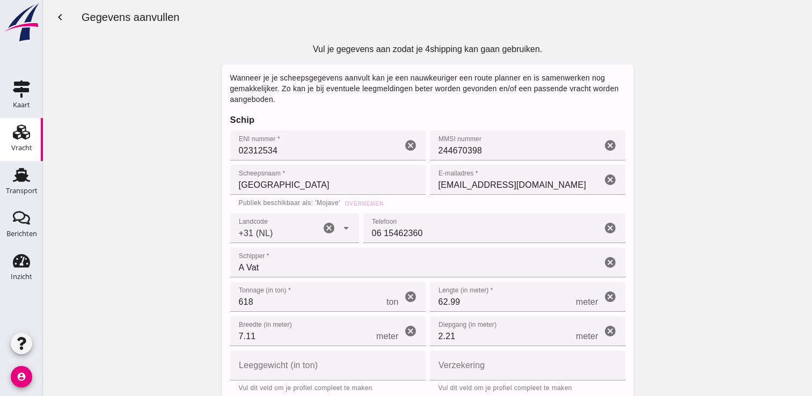
click at [26, 129] on use at bounding box center [21, 132] width 17 height 15
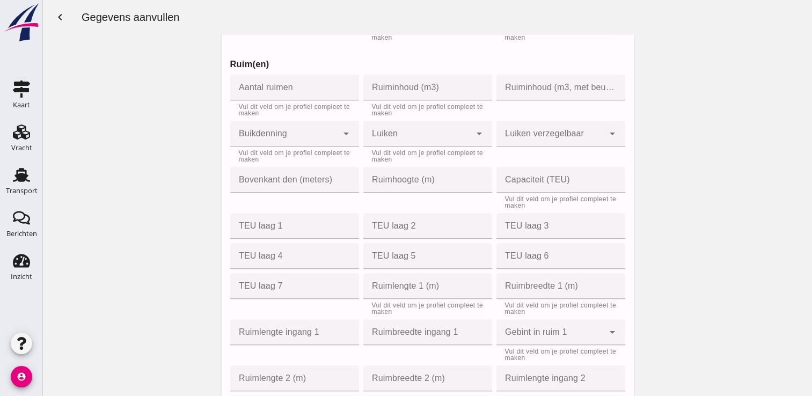
scroll to position [400, 0]
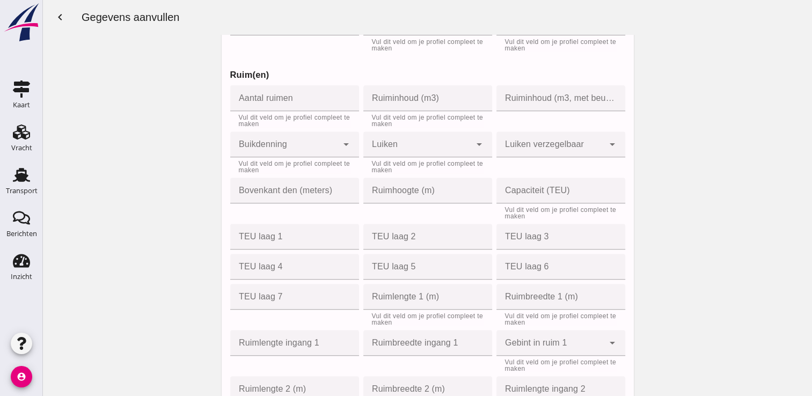
click at [582, 102] on input "Ruiminhoud (m3, met beun kleppen open)" at bounding box center [558, 98] width 122 height 26
type input "1"
click at [602, 101] on input "1" at bounding box center [549, 98] width 105 height 26
click at [608, 101] on icon "cancel" at bounding box center [610, 98] width 13 height 13
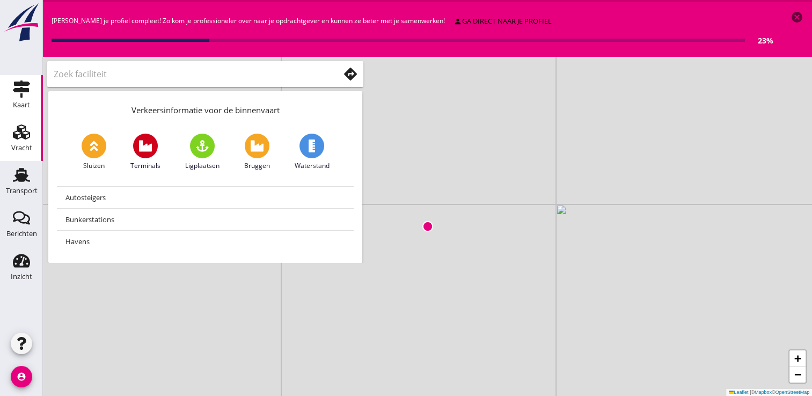
click at [21, 146] on div "Vracht" at bounding box center [21, 147] width 21 height 7
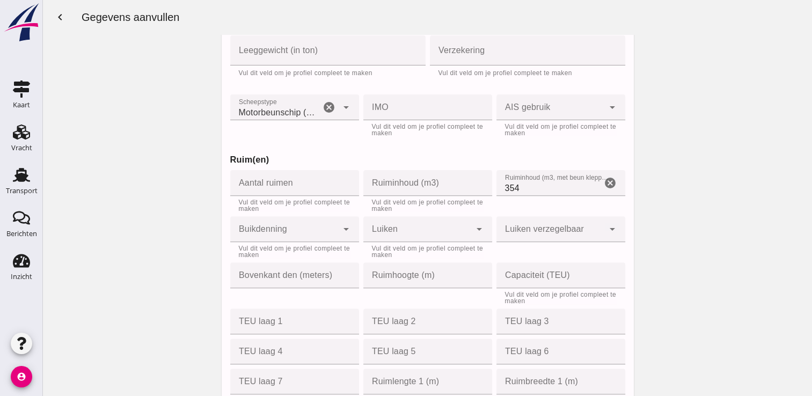
scroll to position [379, 0]
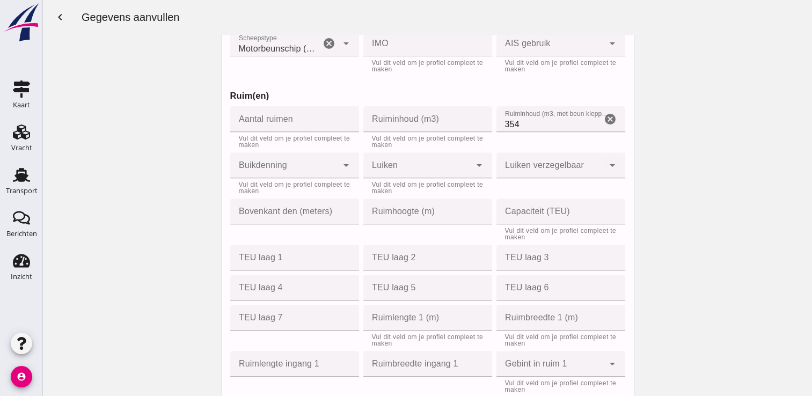
click at [519, 125] on input "354" at bounding box center [549, 119] width 105 height 26
type input "320"
click at [406, 126] on input "Ruiminhoud (m3)" at bounding box center [424, 119] width 122 height 26
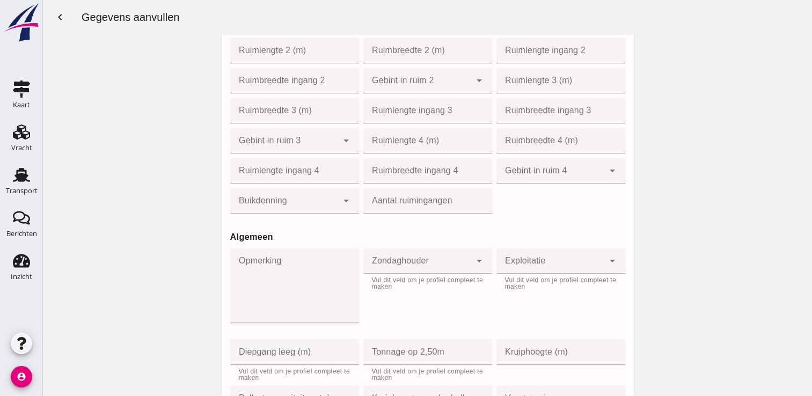
scroll to position [969, 0]
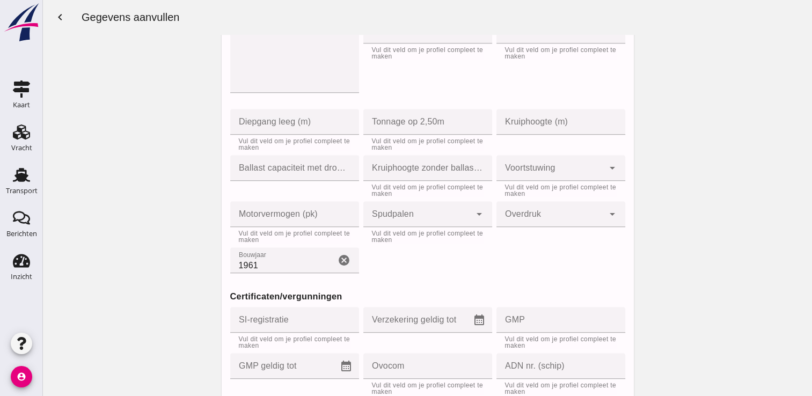
type input "354"
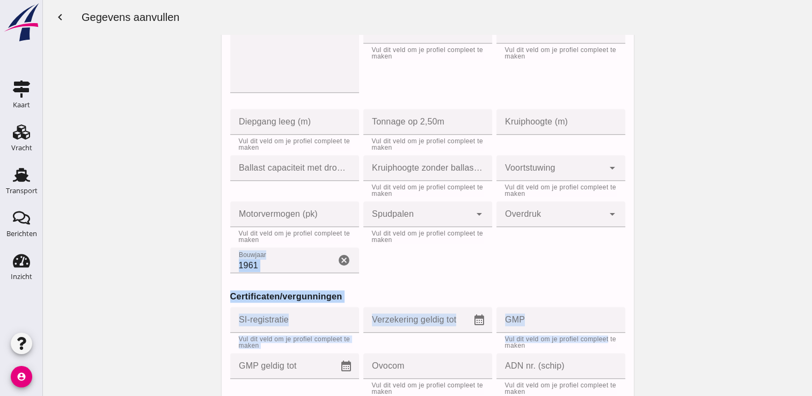
drag, startPoint x: 795, startPoint y: 253, endPoint x: 788, endPoint y: 334, distance: 81.4
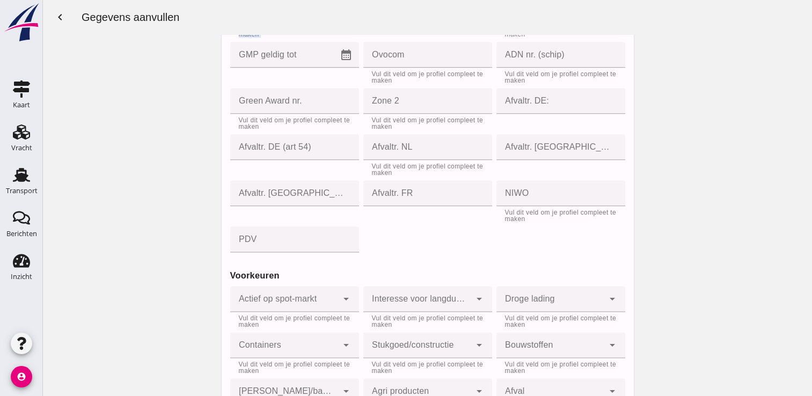
scroll to position [1334, 0]
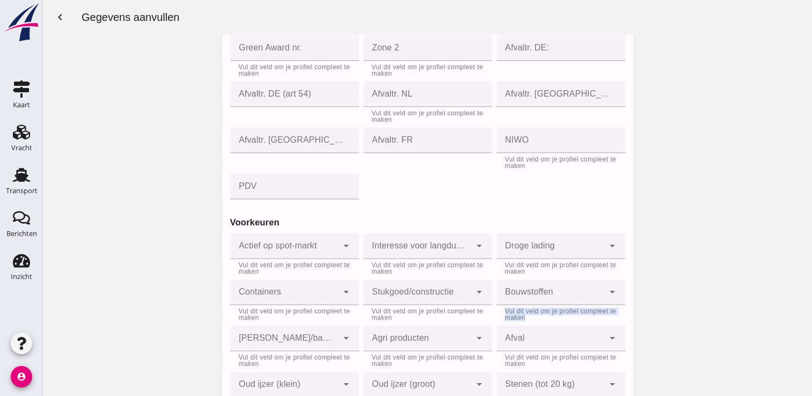
drag, startPoint x: 802, startPoint y: 303, endPoint x: 801, endPoint y: 322, distance: 18.8
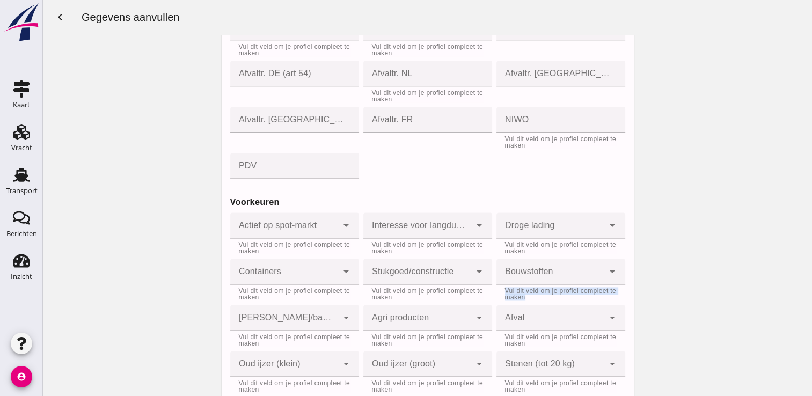
scroll to position [1442, 0]
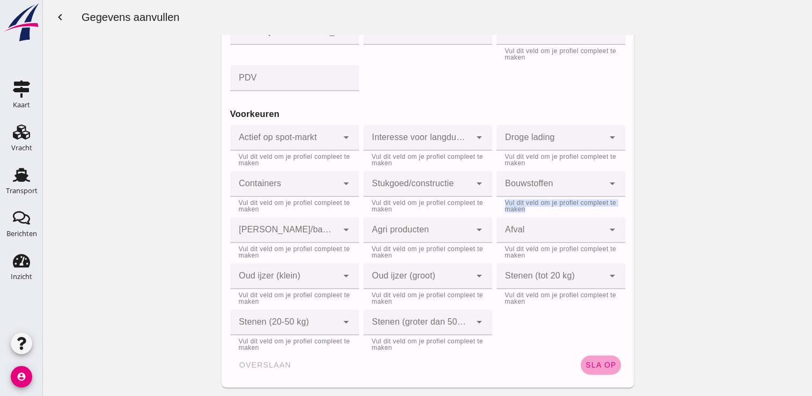
click at [606, 359] on button "sla op" at bounding box center [601, 364] width 40 height 19
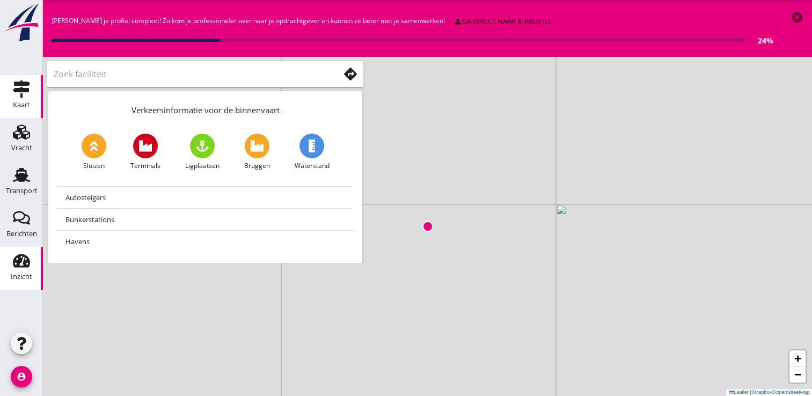
click at [18, 278] on div "Inzicht" at bounding box center [21, 276] width 21 height 7
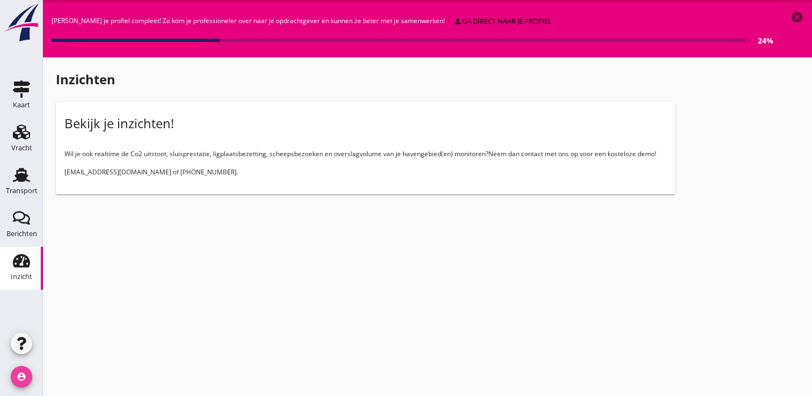
click at [19, 378] on icon "account_circle" at bounding box center [21, 376] width 21 height 21
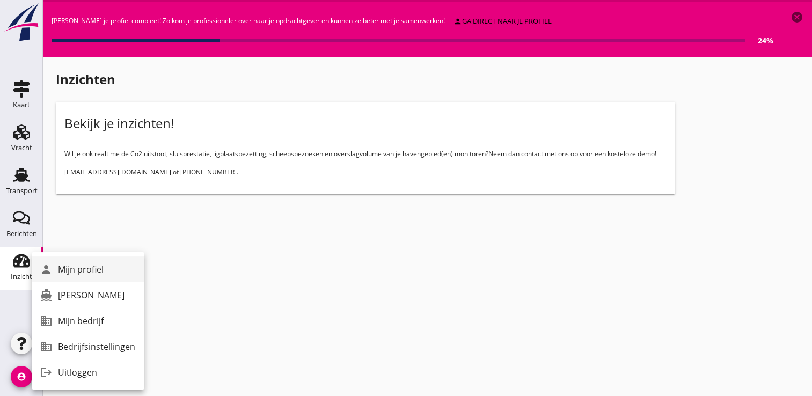
click at [86, 274] on div "Mijn profiel" at bounding box center [96, 269] width 77 height 13
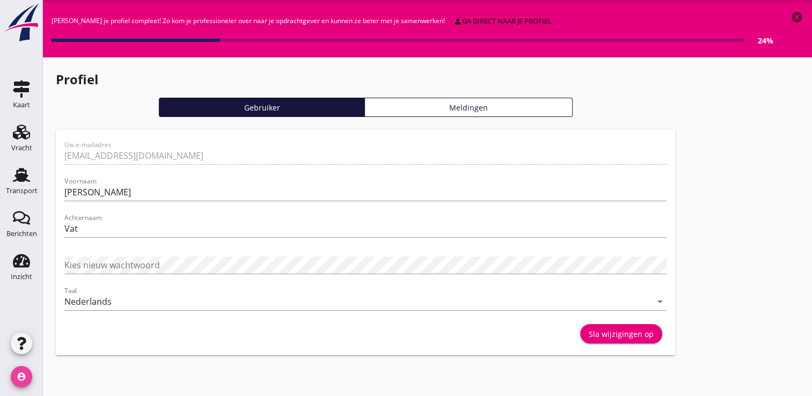
click at [24, 383] on icon "account_circle" at bounding box center [21, 376] width 21 height 21
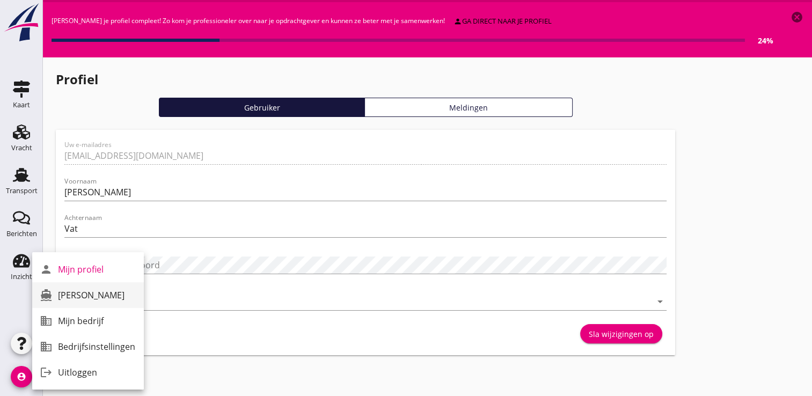
click at [96, 297] on div "[PERSON_NAME]" at bounding box center [96, 295] width 77 height 13
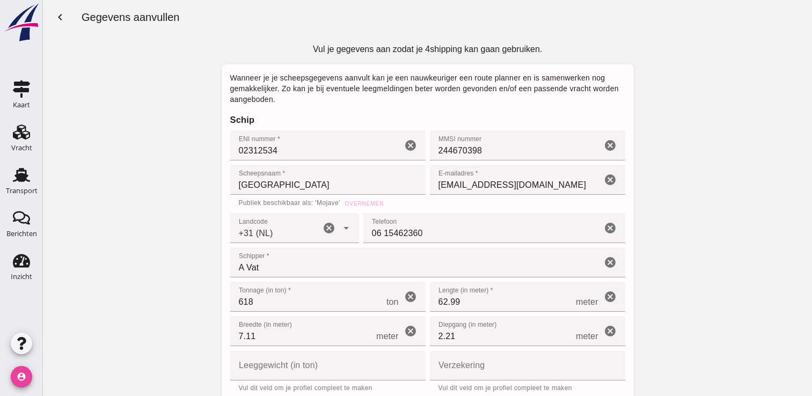
click at [18, 375] on icon "account_circle" at bounding box center [21, 376] width 21 height 21
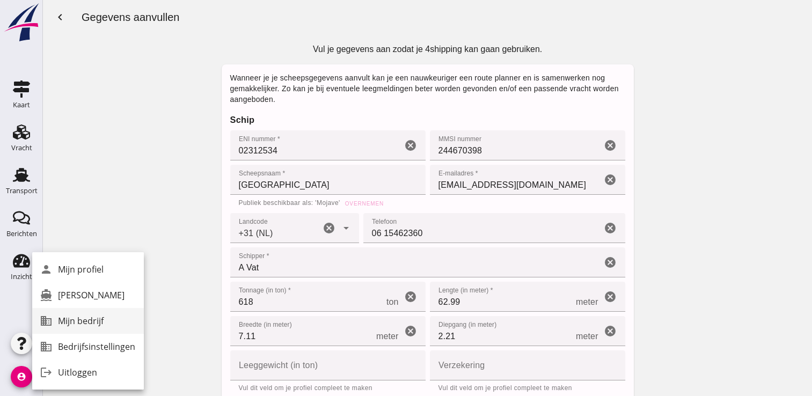
click at [73, 322] on div "Mijn bedrijf" at bounding box center [96, 321] width 77 height 13
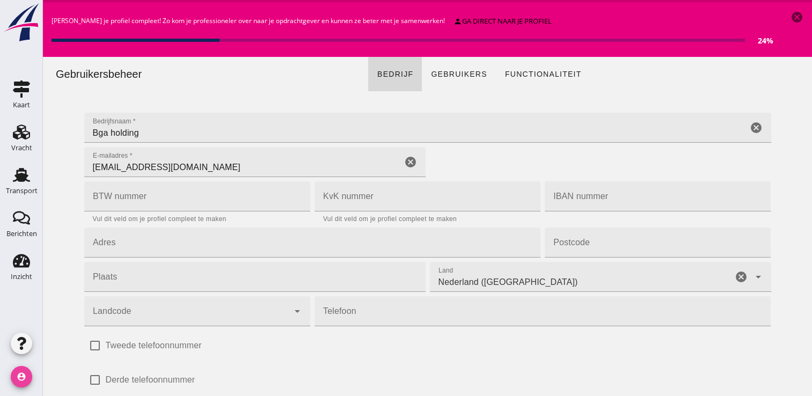
click at [18, 376] on icon "account_circle" at bounding box center [21, 376] width 21 height 21
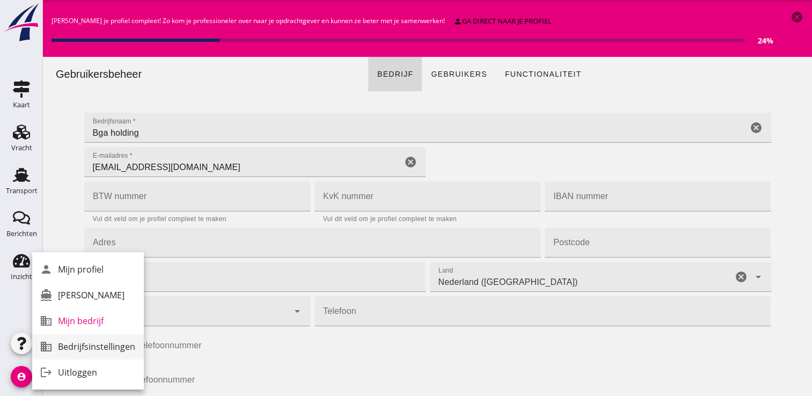
click at [77, 347] on div "Bedrijfsinstellingen" at bounding box center [96, 346] width 77 height 13
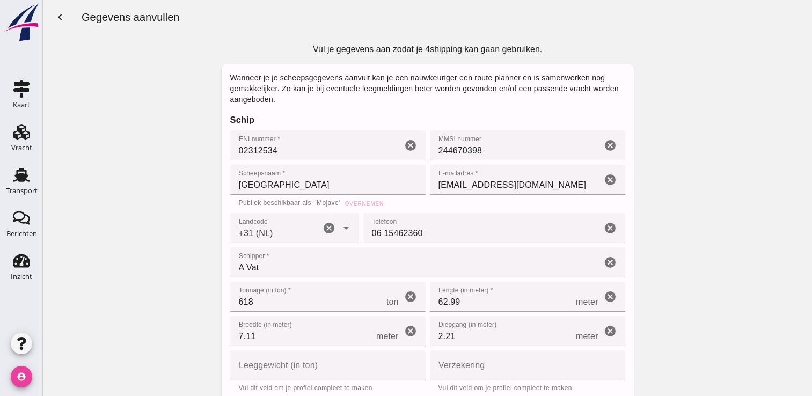
click at [11, 379] on icon "account_circle" at bounding box center [21, 376] width 21 height 21
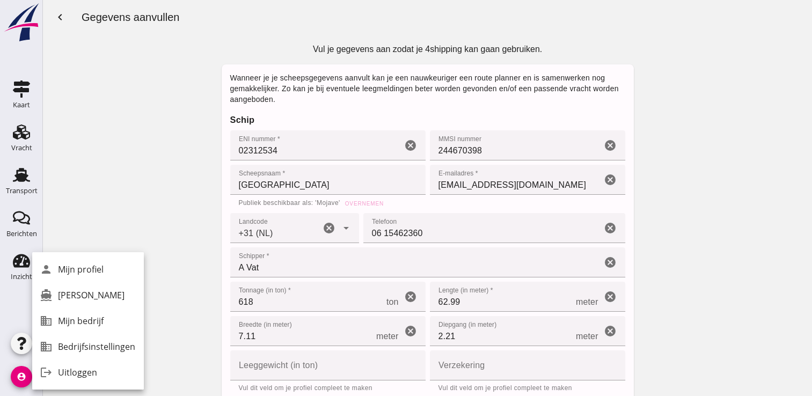
click at [65, 21] on icon "chevron_left" at bounding box center [60, 17] width 13 height 13
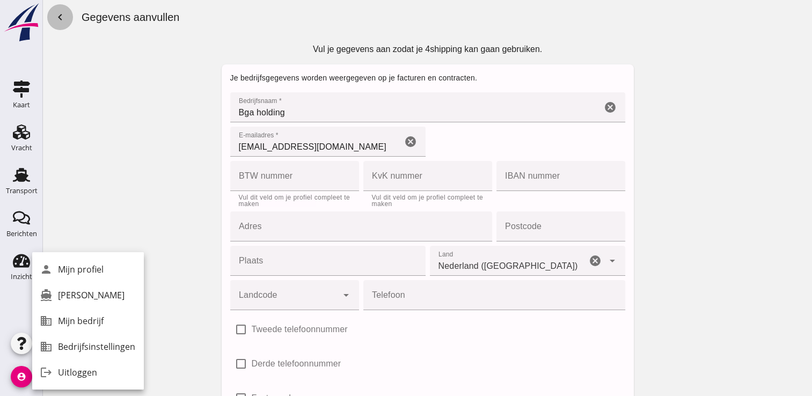
click at [65, 21] on icon "chevron_left" at bounding box center [60, 17] width 13 height 13
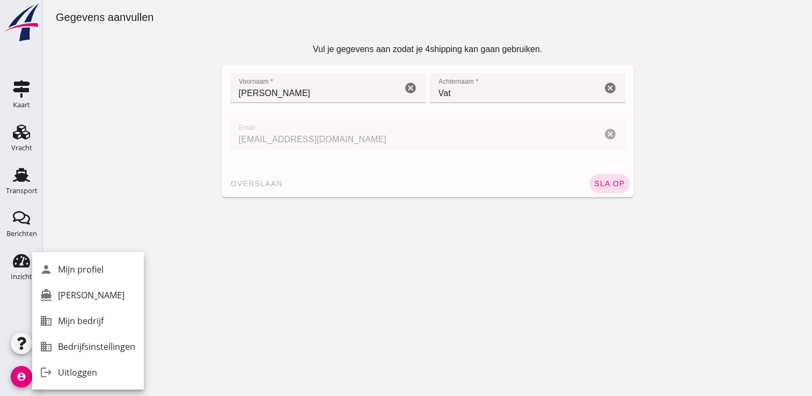
click at [65, 21] on div "Gegevens aanvullen" at bounding box center [104, 17] width 115 height 15
